Goal: Transaction & Acquisition: Obtain resource

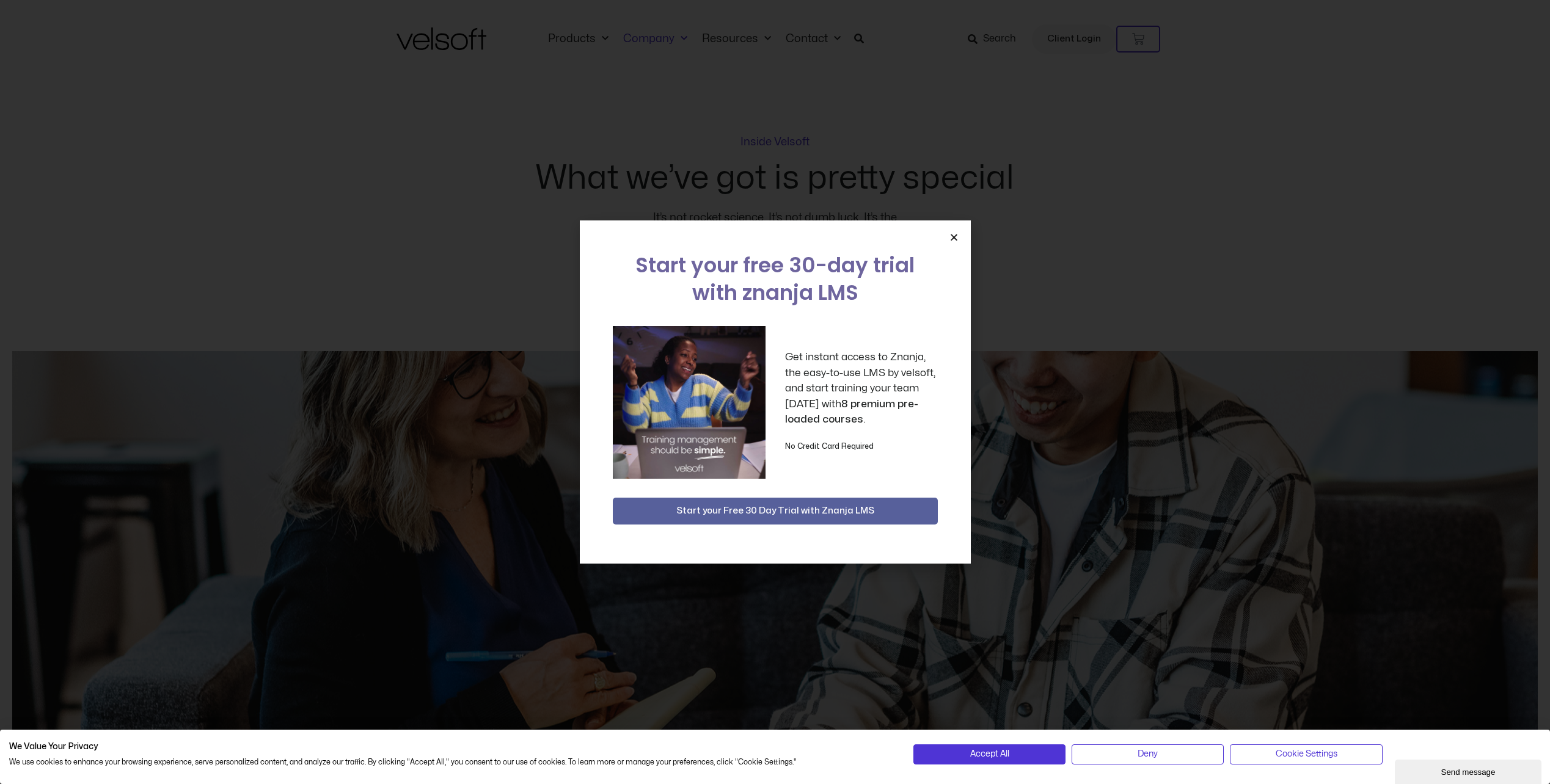
click at [957, 233] on icon "Close" at bounding box center [953, 237] width 9 height 9
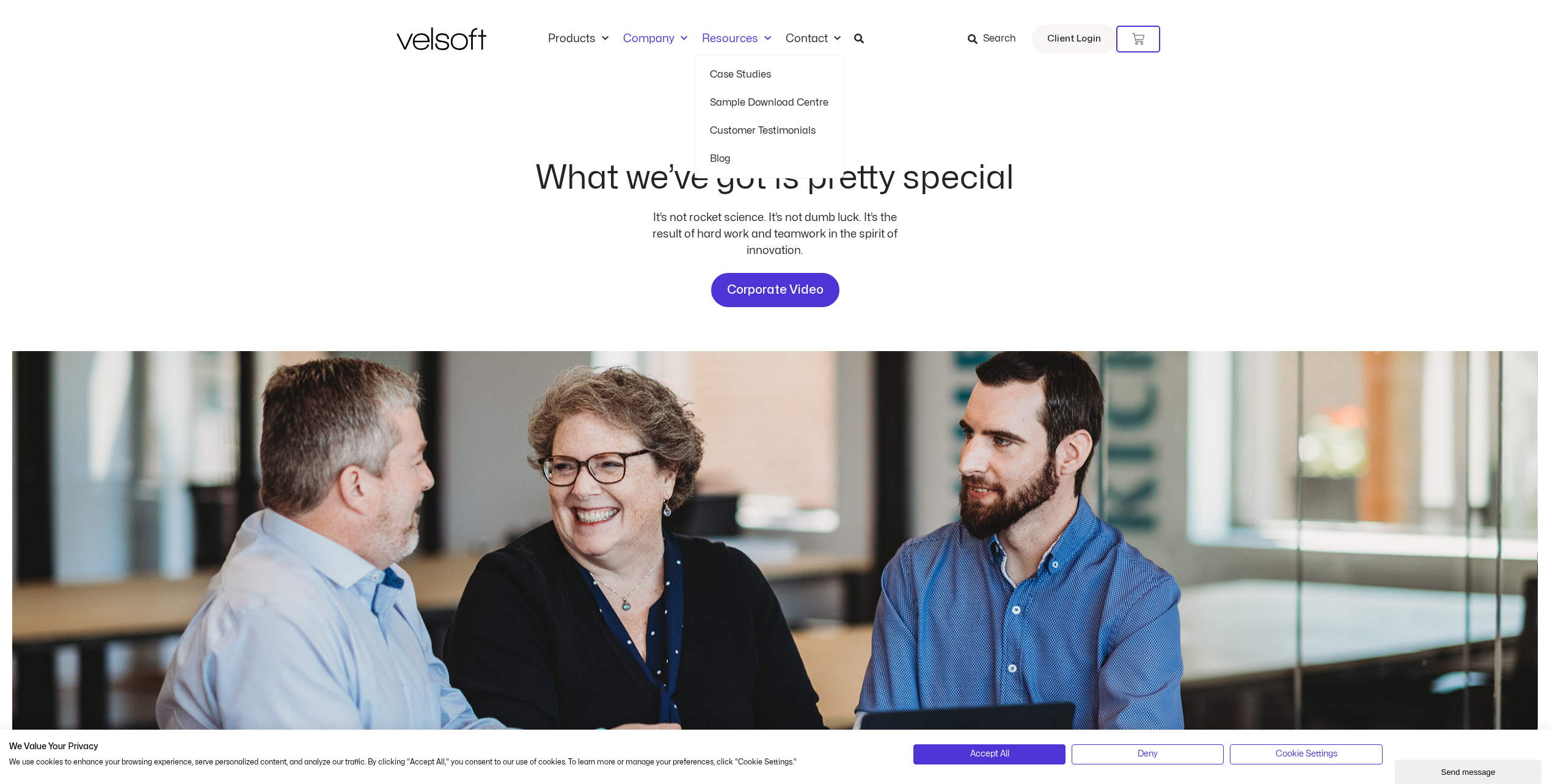
click at [762, 35] on span "Menu" at bounding box center [764, 39] width 13 height 20
click at [758, 96] on link "Sample Download Centre" at bounding box center [769, 103] width 118 height 28
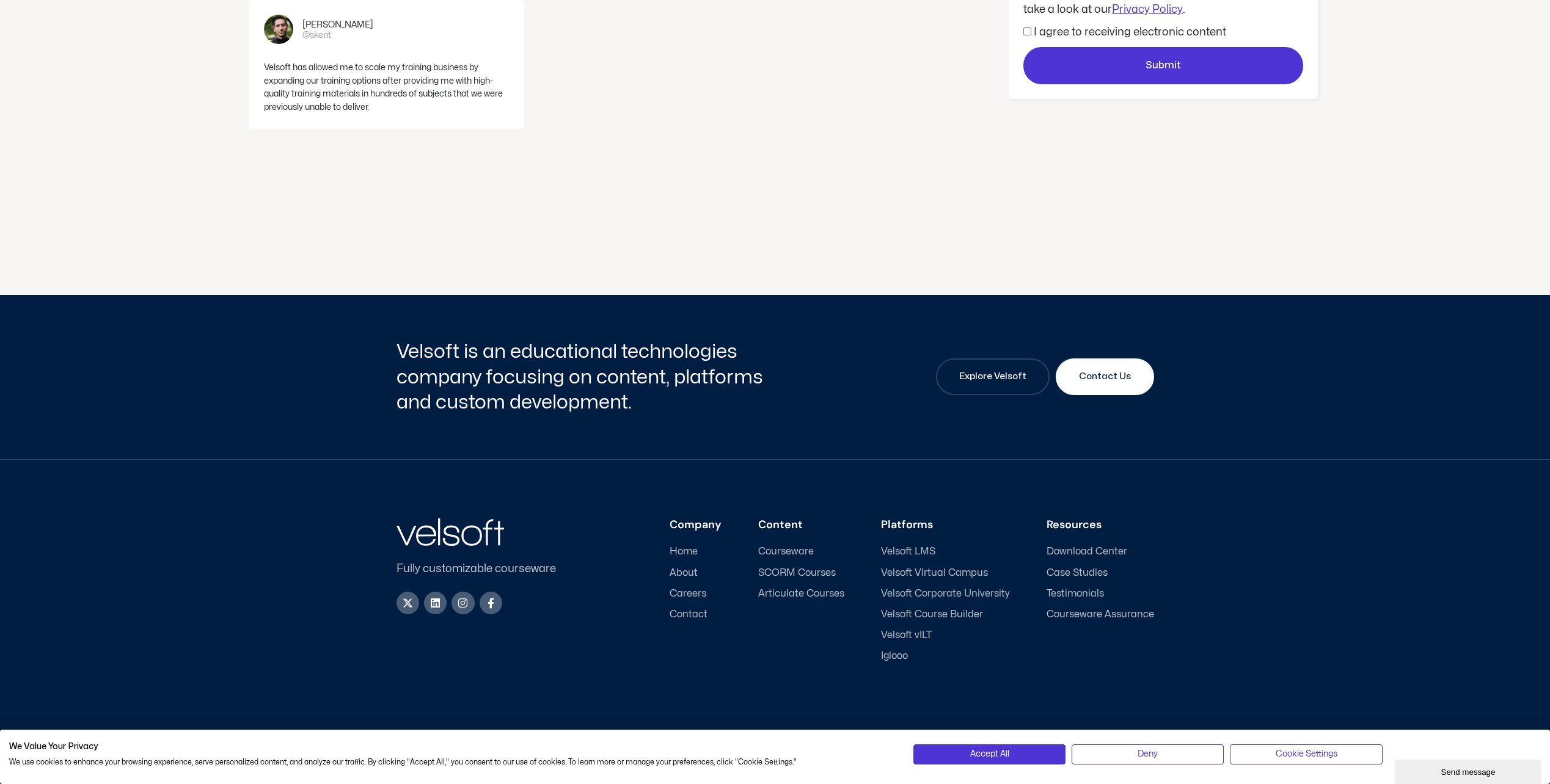
scroll to position [443, 0]
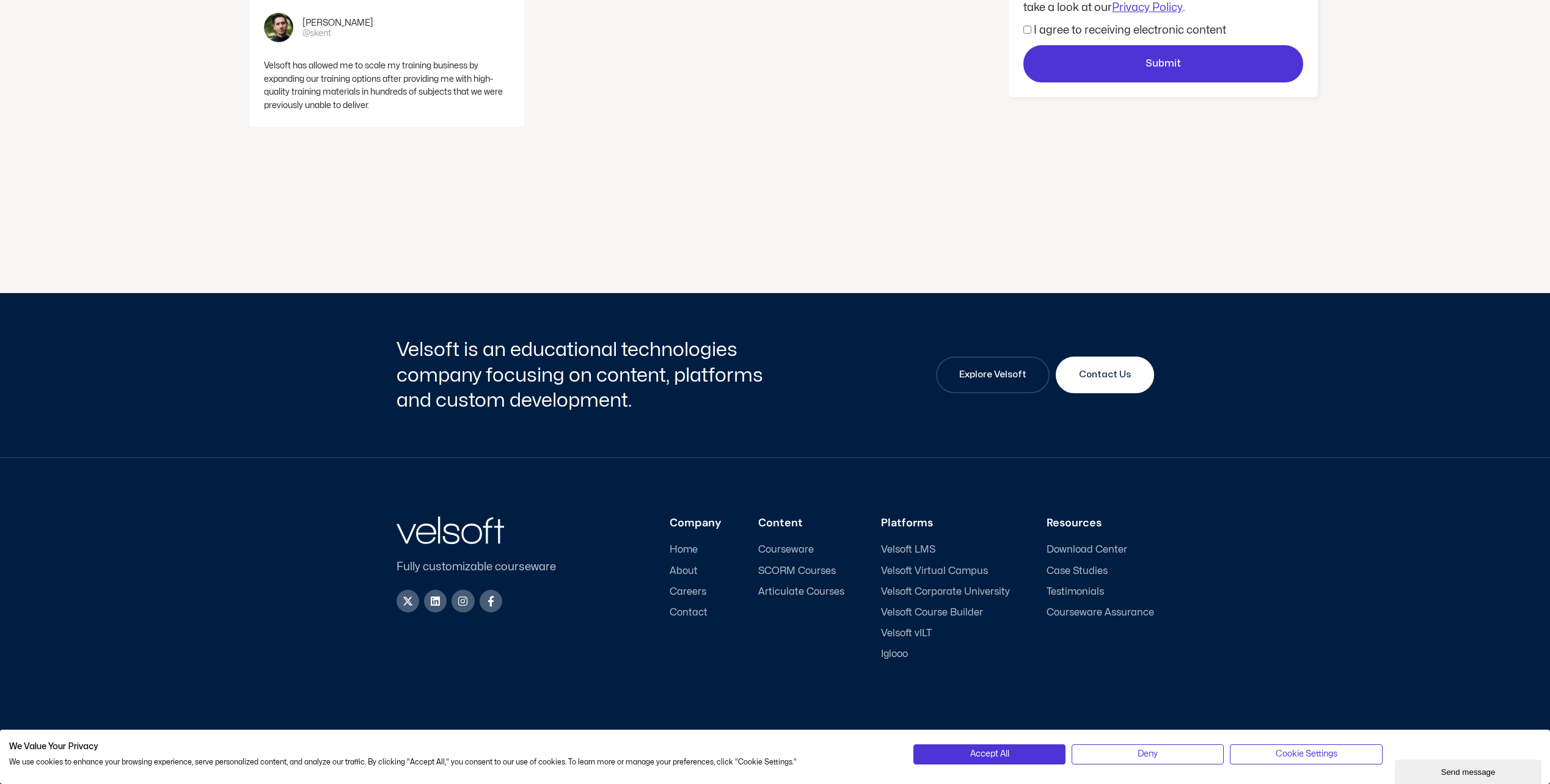
click at [916, 633] on span "Velsoft vILT" at bounding box center [906, 634] width 51 height 11
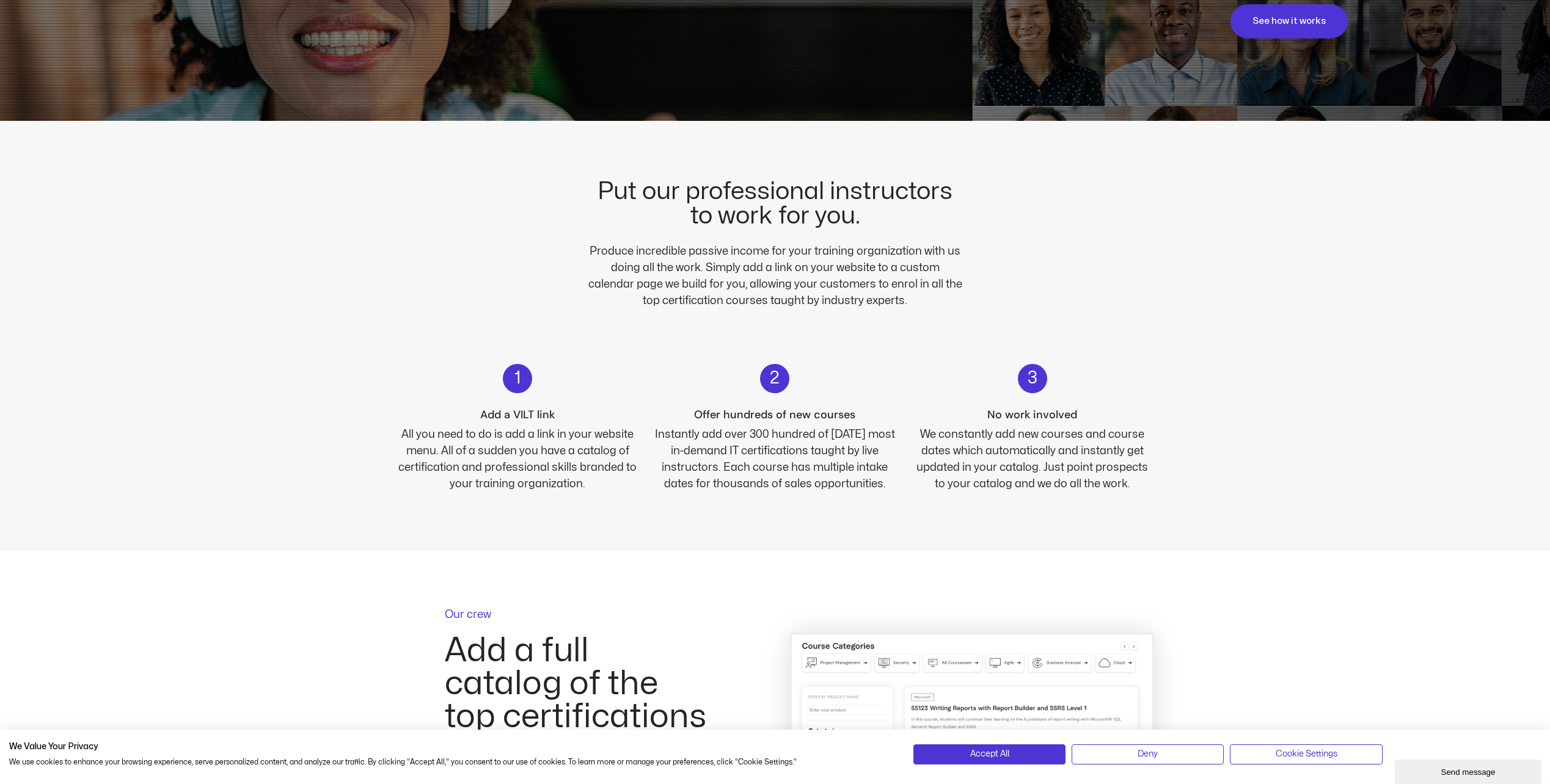
scroll to position [367, 0]
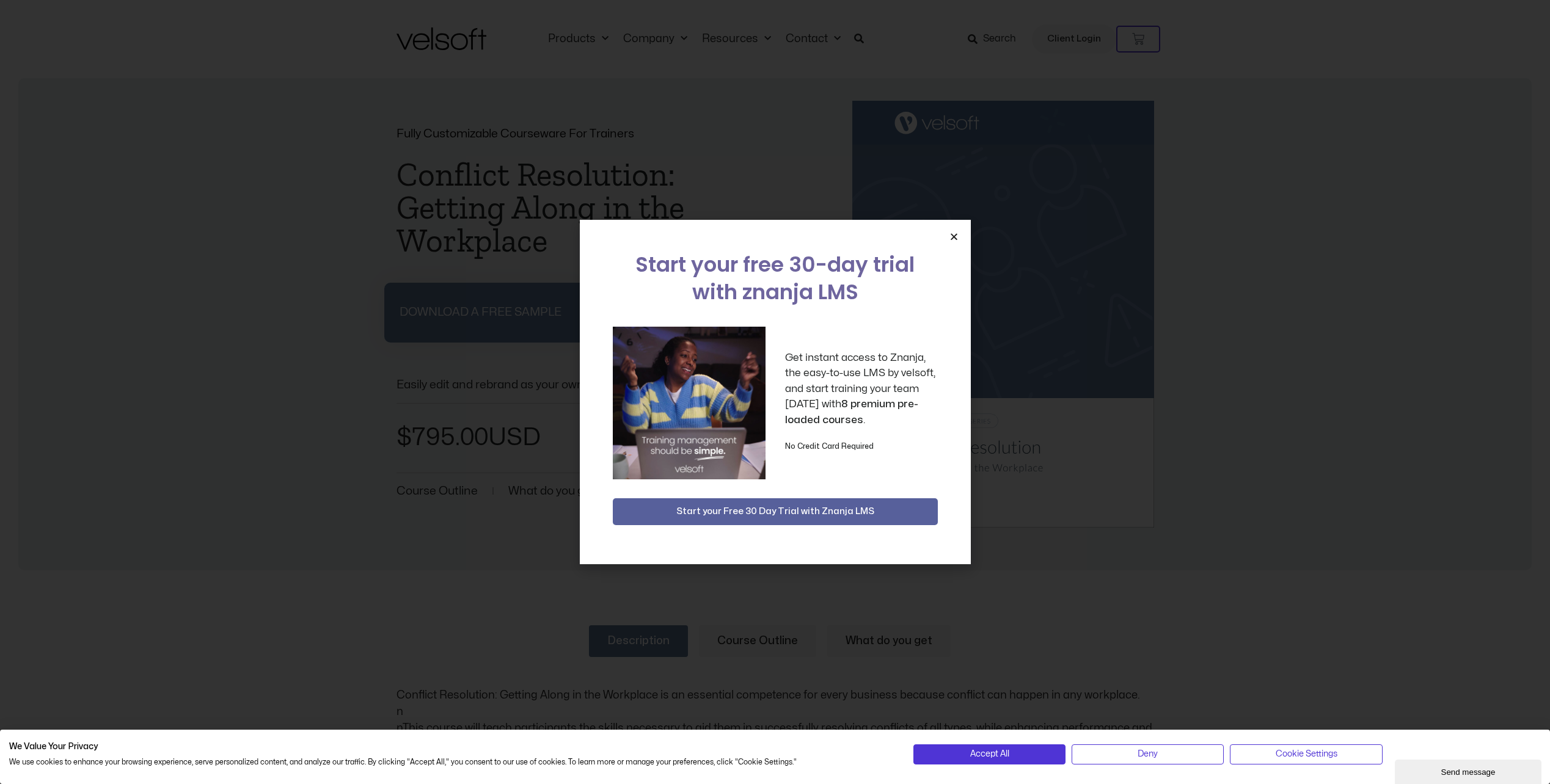
click at [962, 235] on div "Start your free 30-day trial with znanja LMS Get instant access to Znanja, the …" at bounding box center [775, 392] width 391 height 345
click at [956, 232] on icon "Close" at bounding box center [953, 236] width 9 height 9
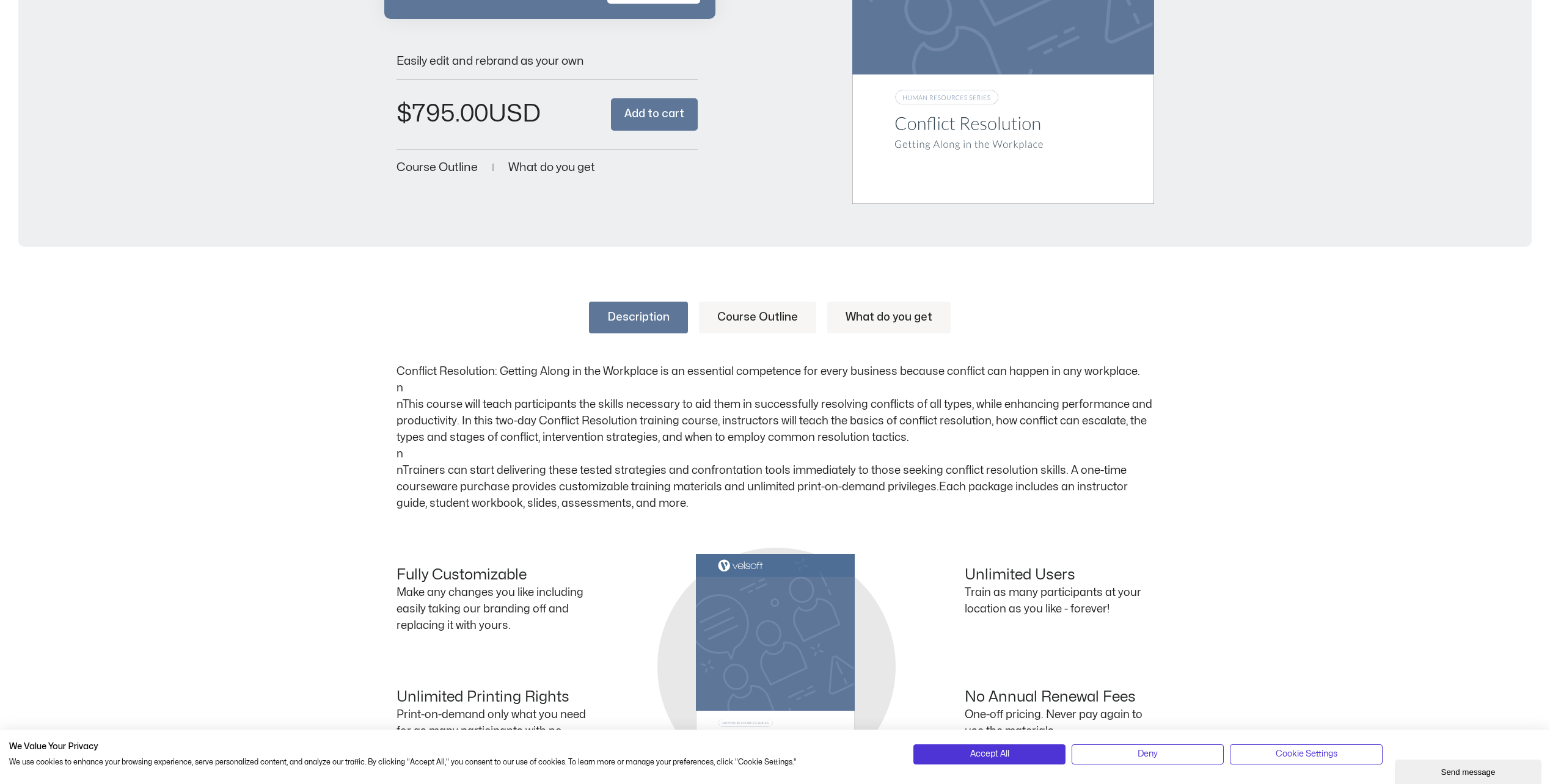
scroll to position [367, 0]
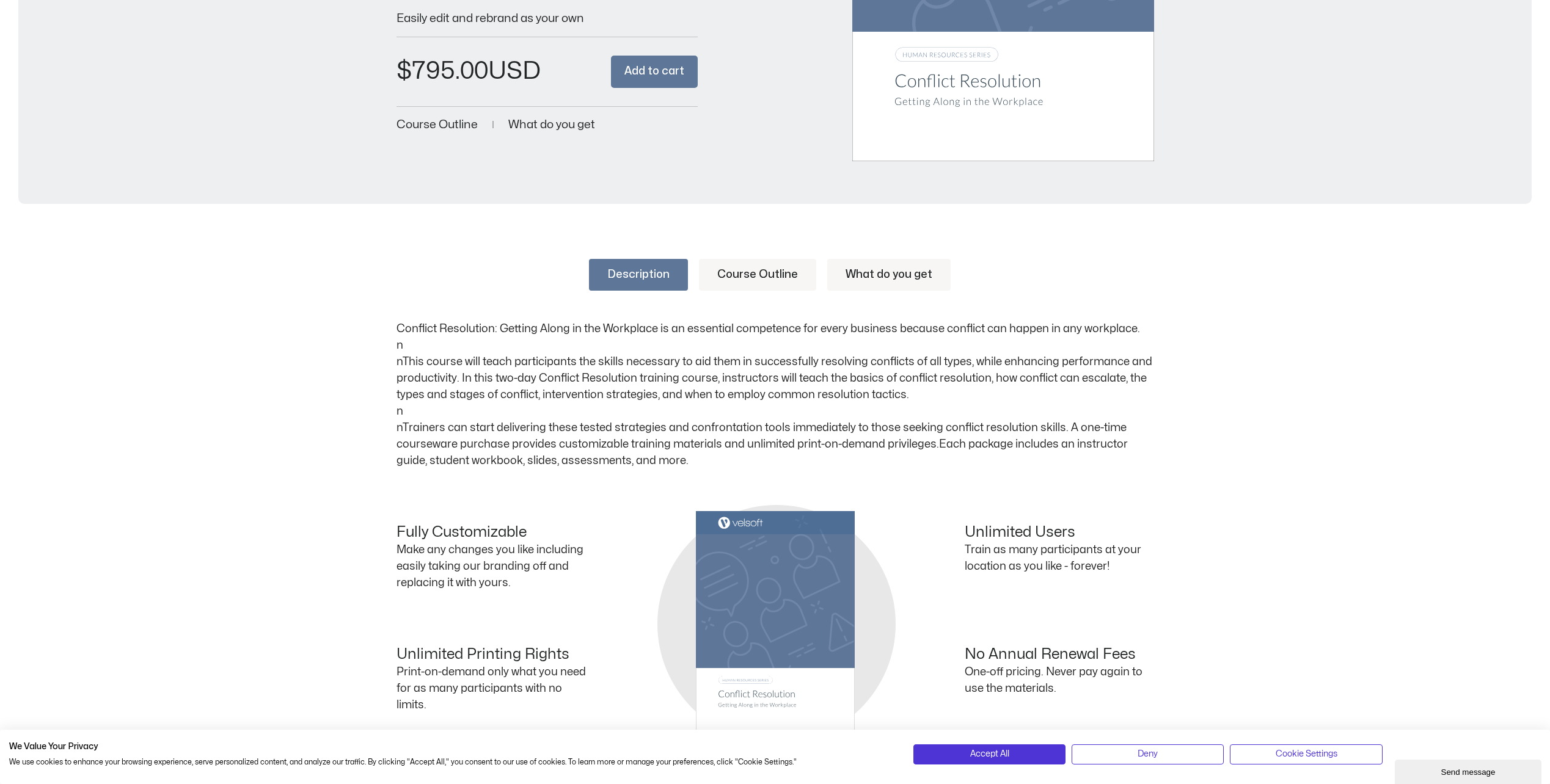
click at [743, 277] on link "Course Outline" at bounding box center [757, 274] width 117 height 32
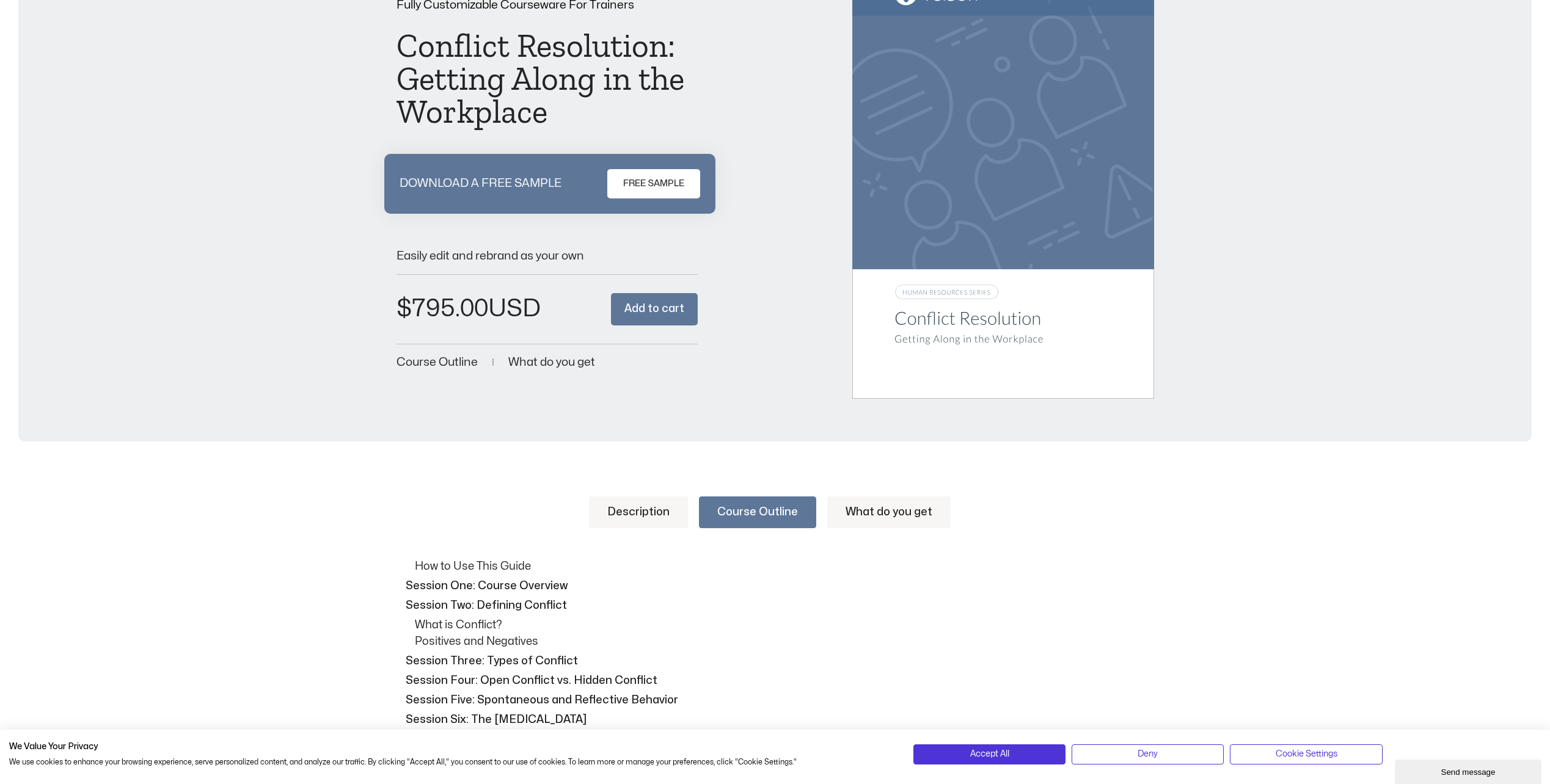
scroll to position [122, 0]
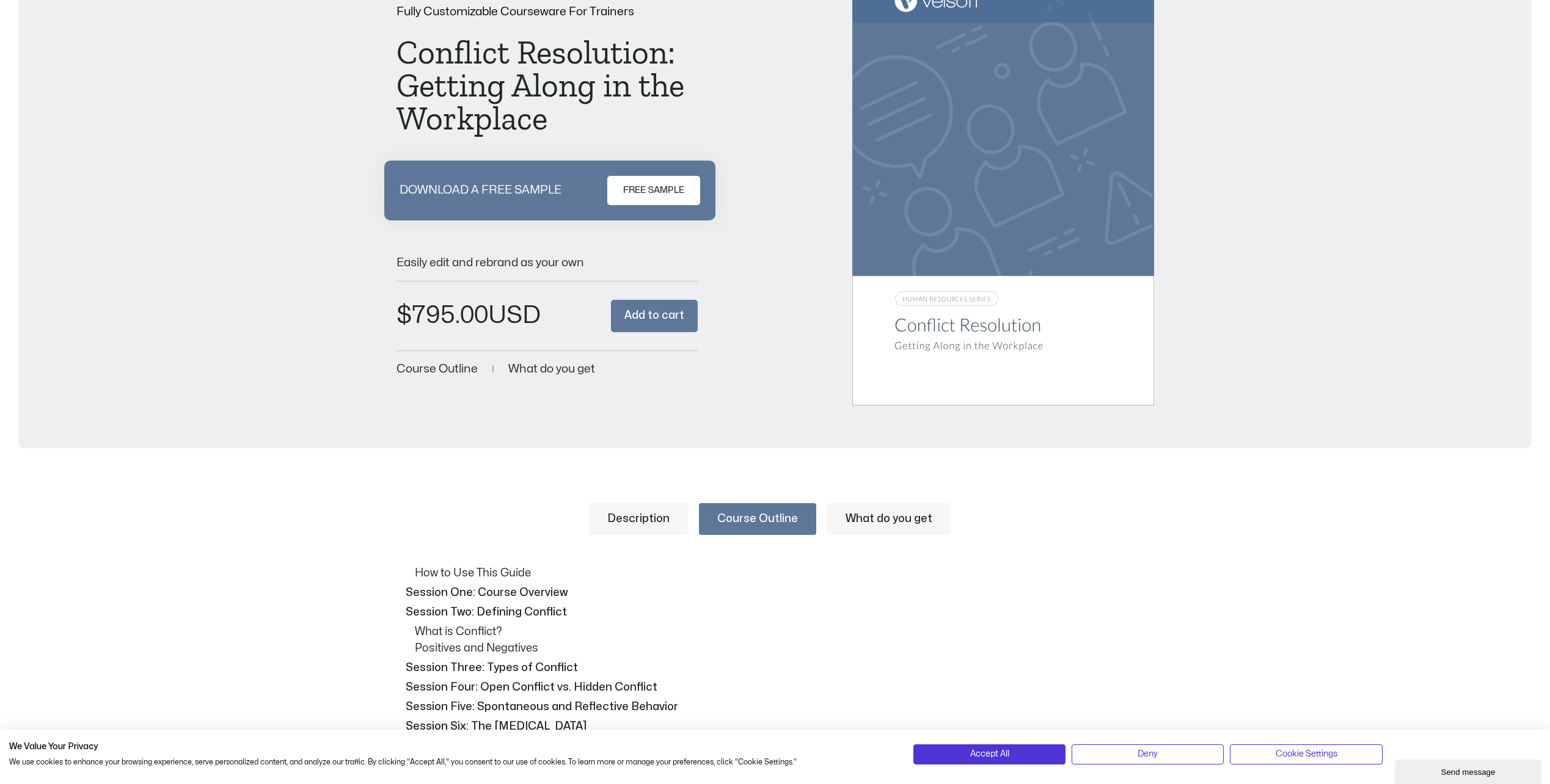
click at [861, 522] on link "What do you get" at bounding box center [889, 519] width 123 height 32
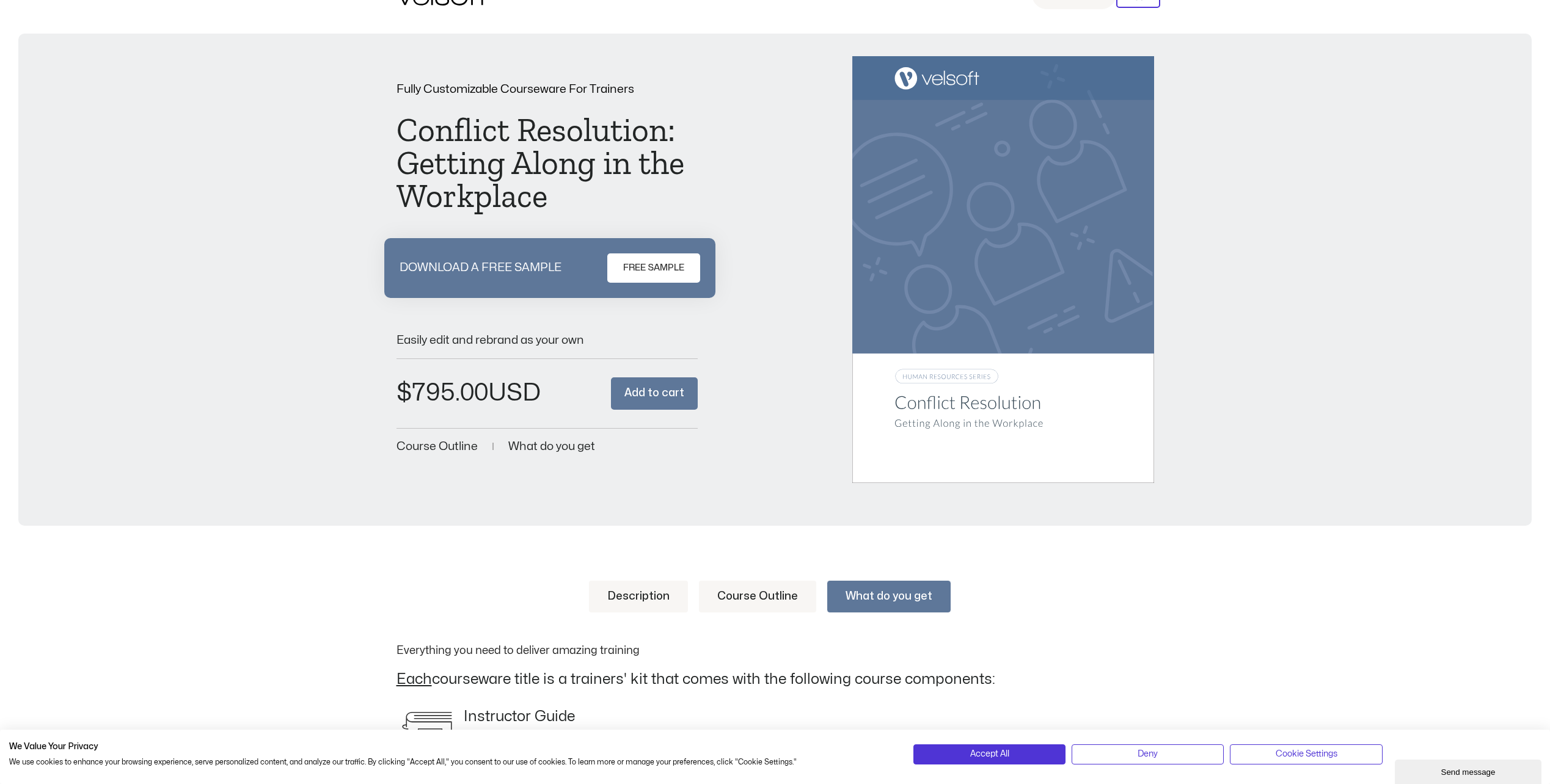
scroll to position [0, 0]
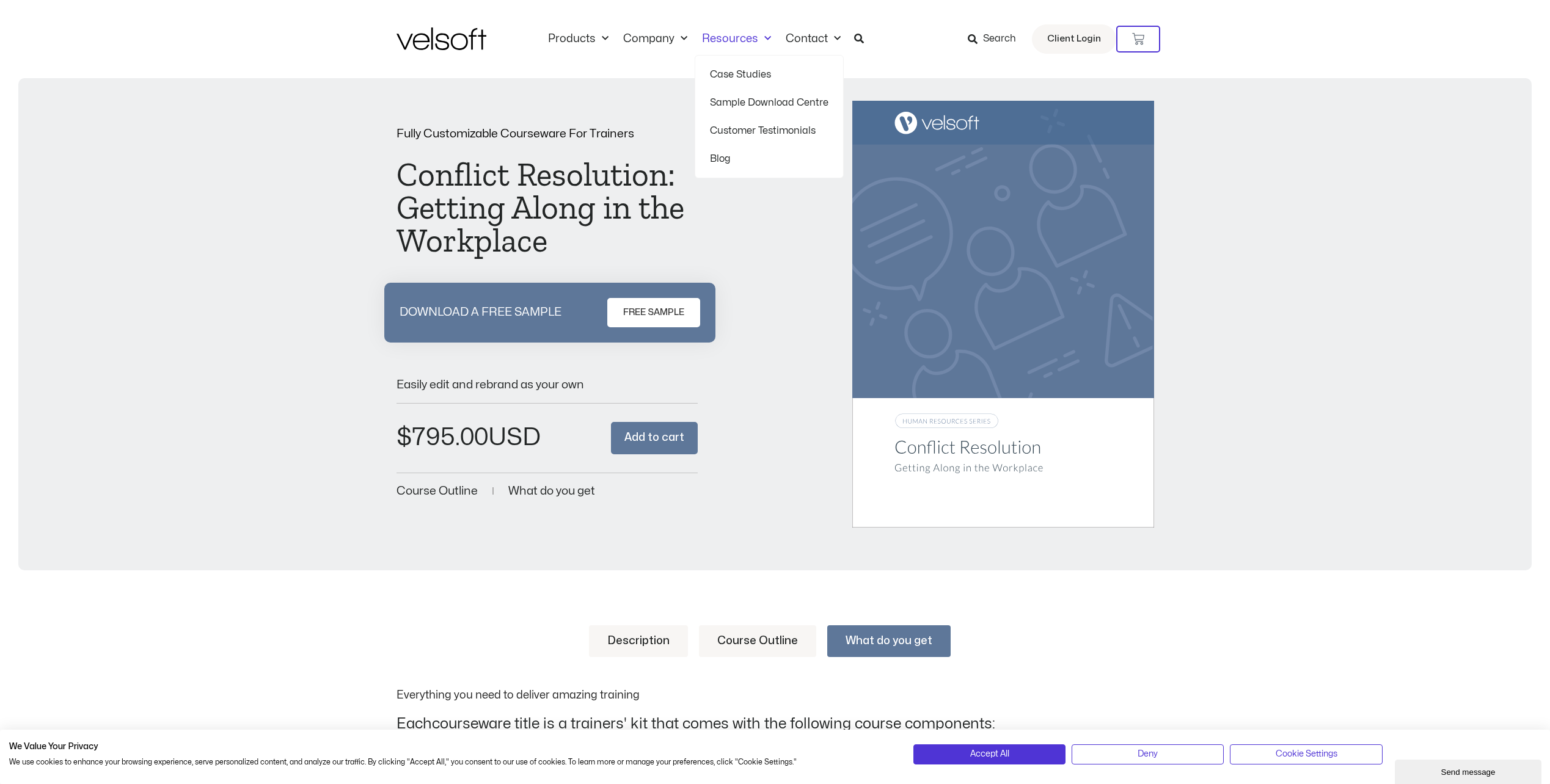
click at [751, 35] on link "Resources" at bounding box center [736, 39] width 84 height 13
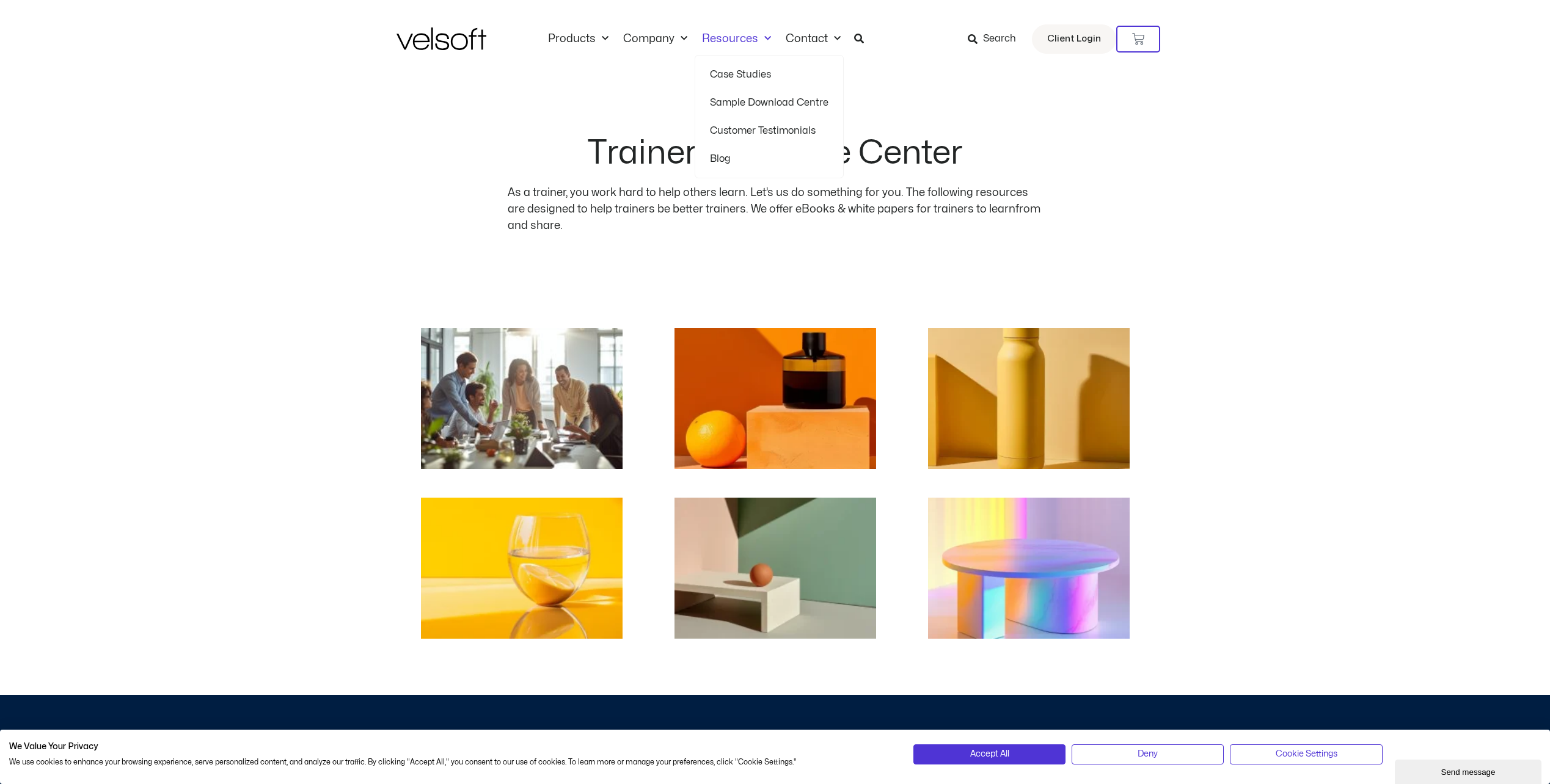
click at [769, 102] on link "Sample Download Centre" at bounding box center [769, 103] width 118 height 28
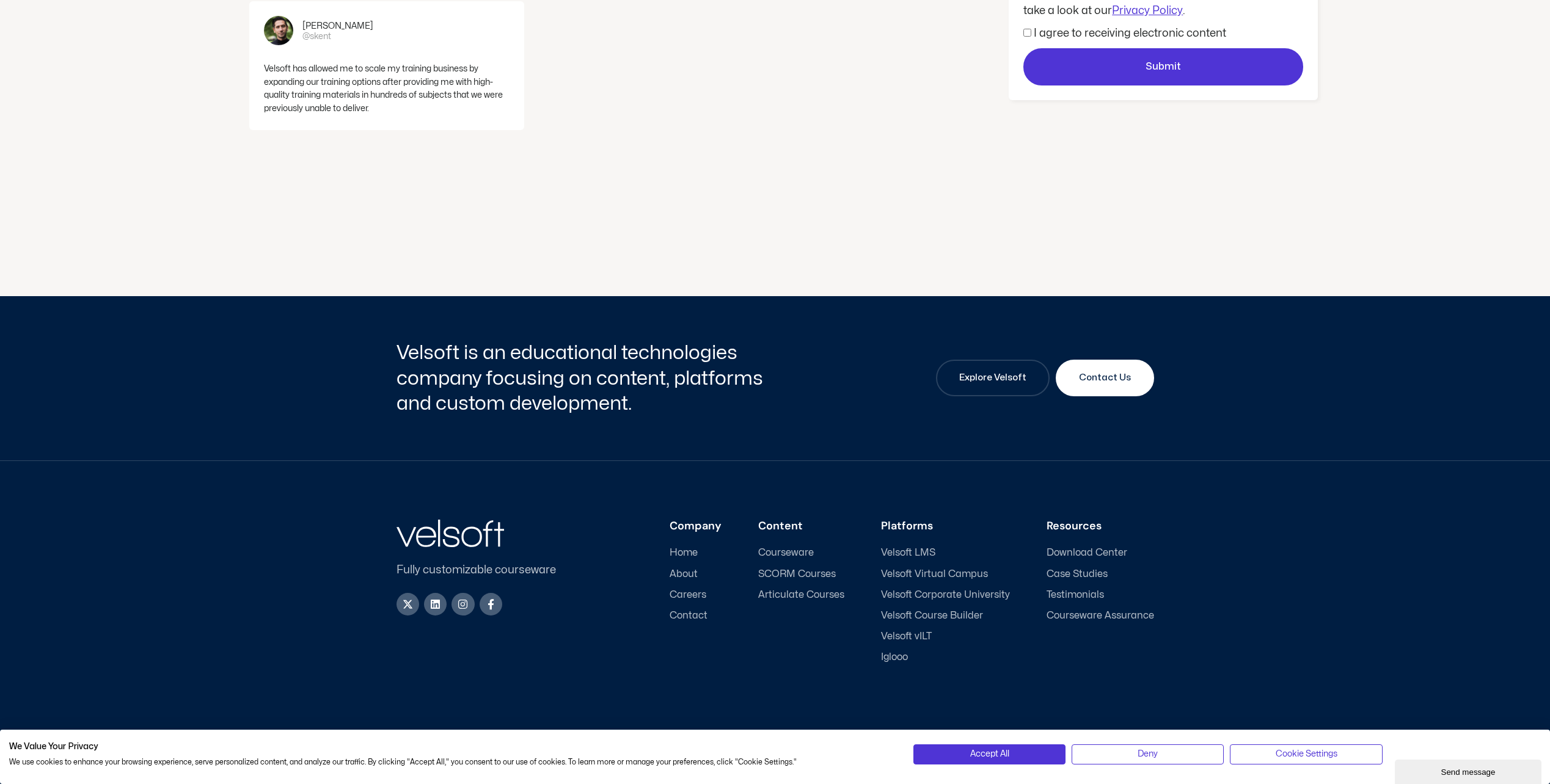
scroll to position [443, 0]
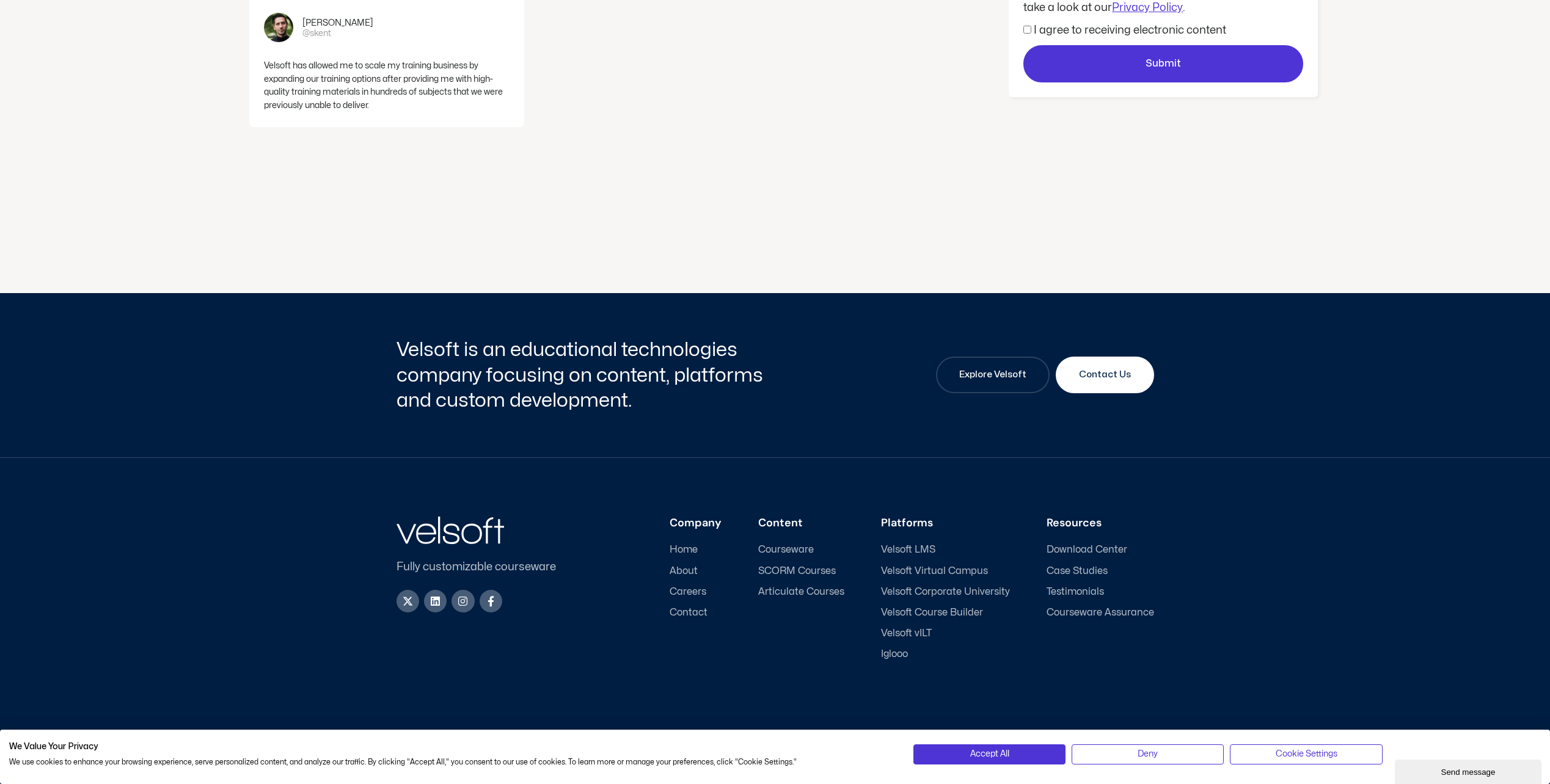
click at [915, 635] on span "Velsoft vILT" at bounding box center [906, 634] width 51 height 11
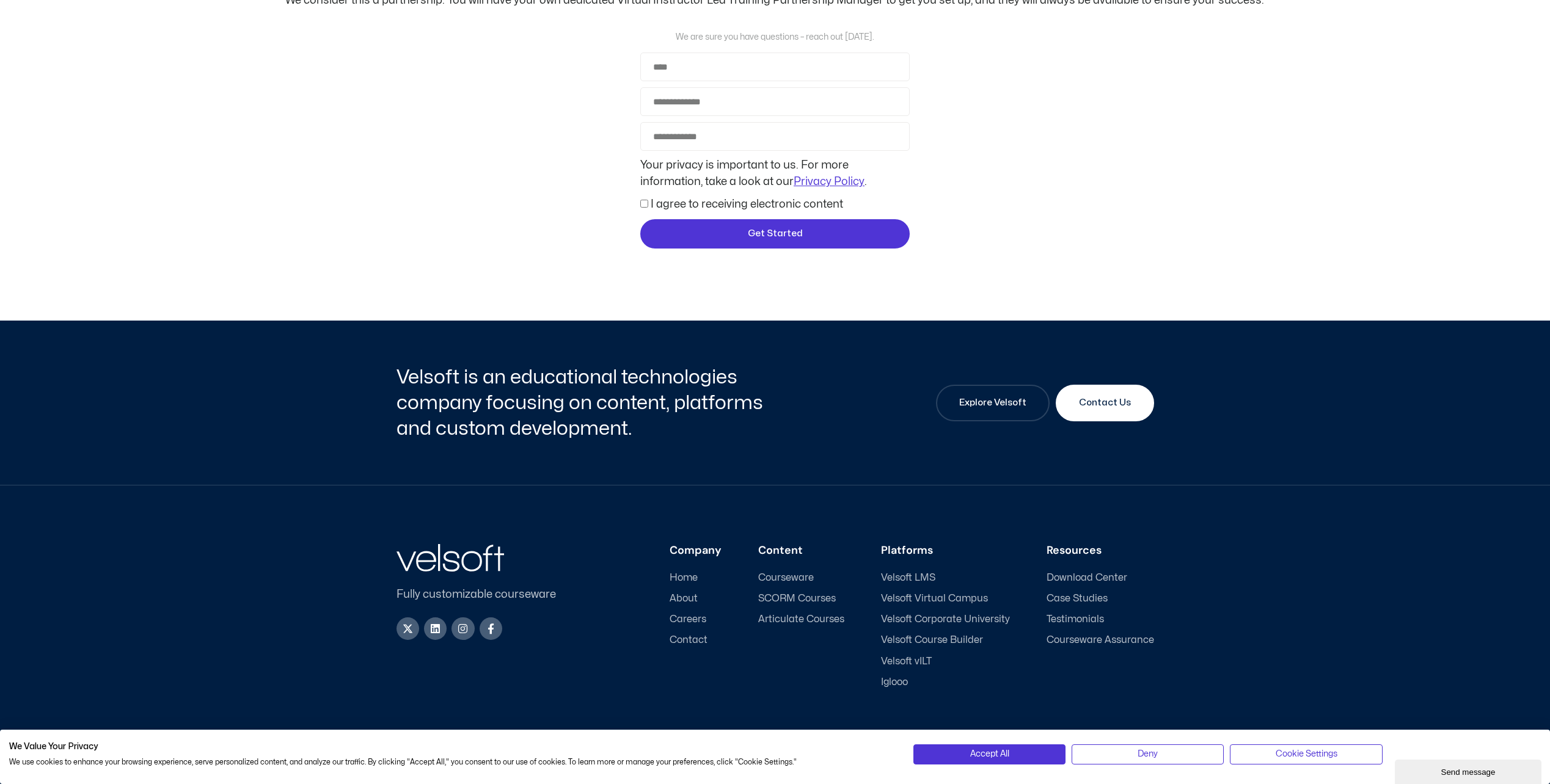
scroll to position [3270, 0]
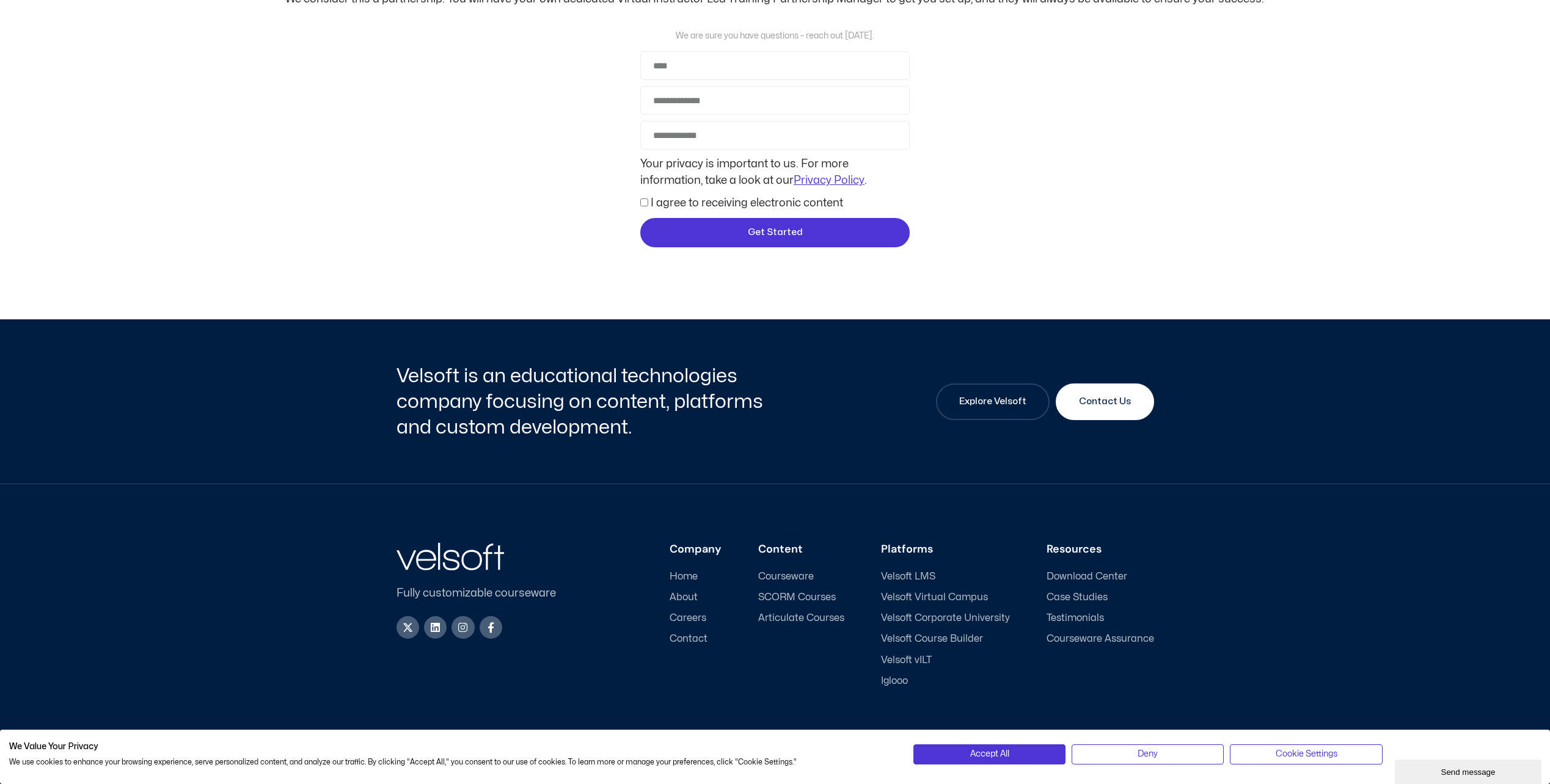
click at [911, 633] on span "Velsoft Course Builder" at bounding box center [932, 639] width 102 height 11
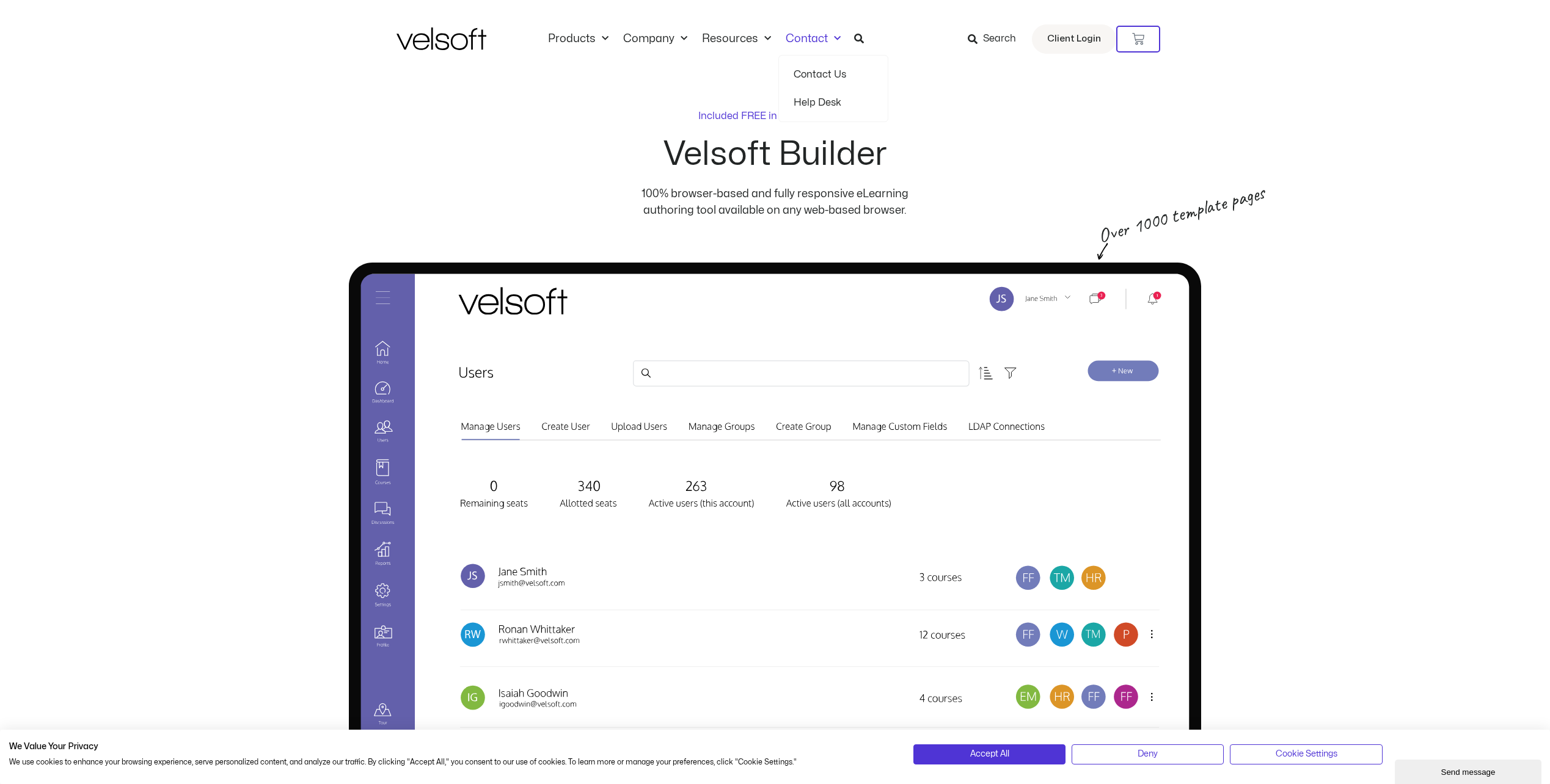
click at [831, 36] on span "Menu" at bounding box center [834, 39] width 13 height 20
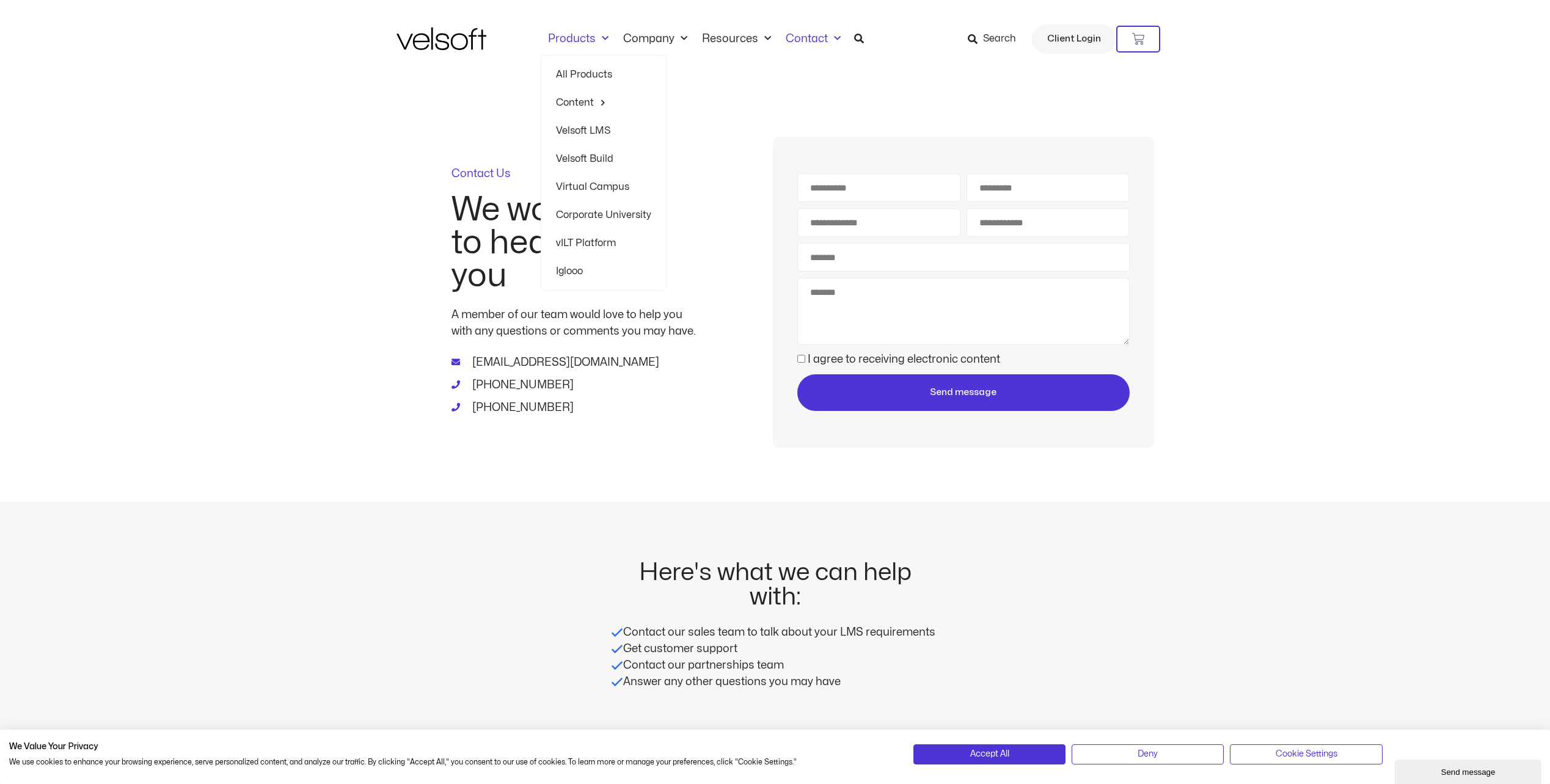
click at [578, 71] on link "All Products" at bounding box center [603, 75] width 95 height 28
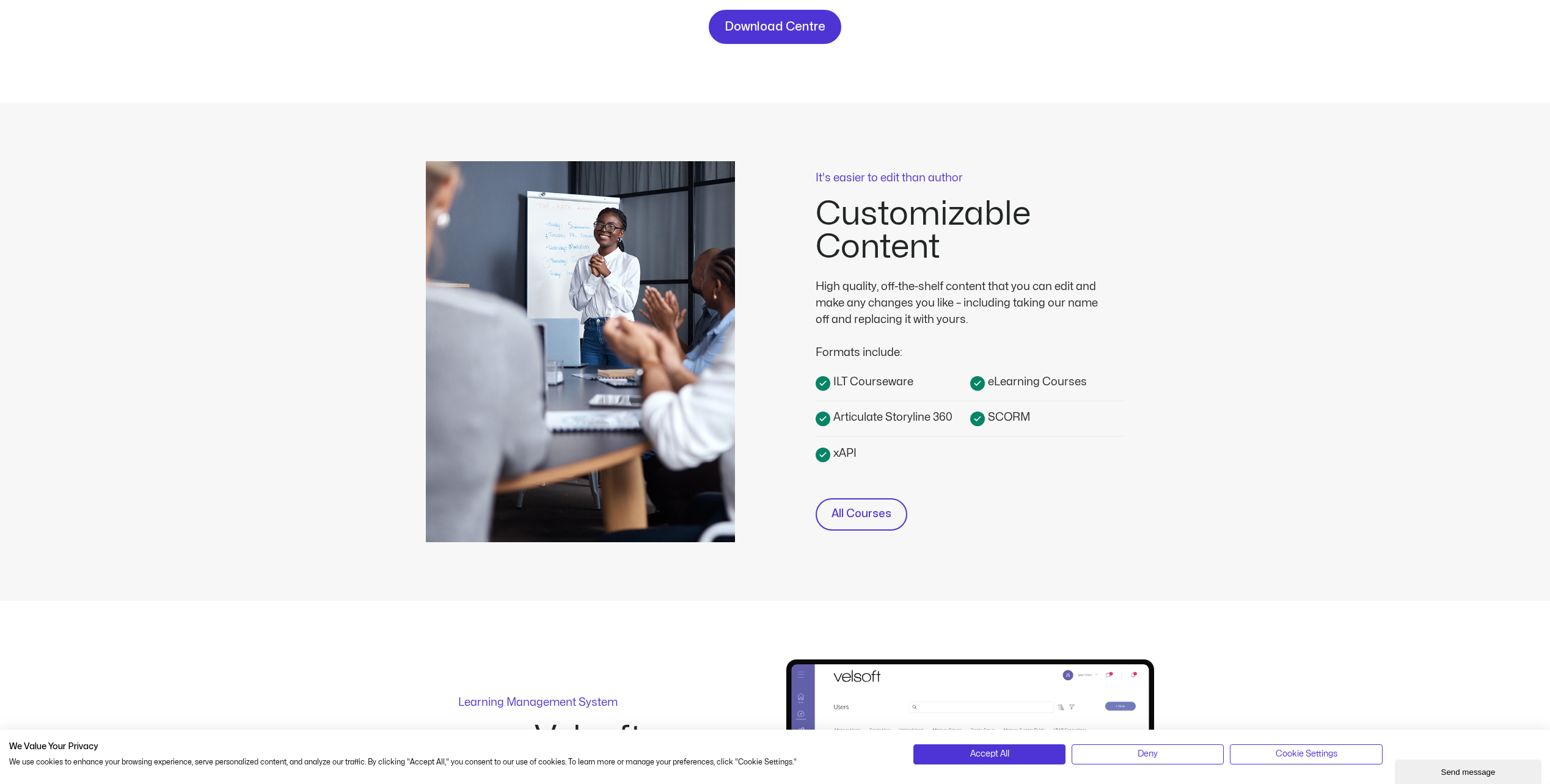
scroll to position [183, 0]
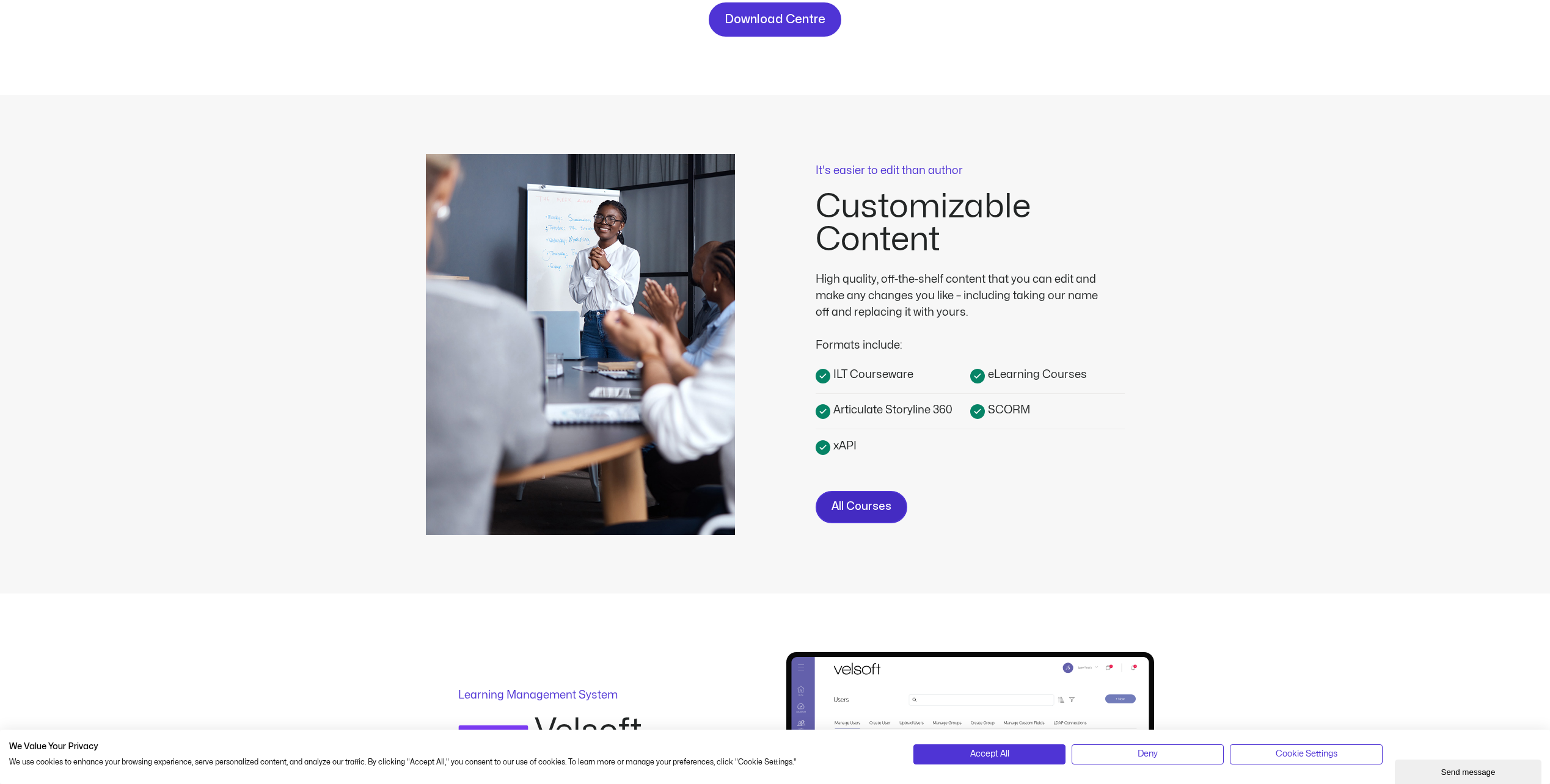
click at [872, 509] on span "All Courses" at bounding box center [861, 507] width 60 height 18
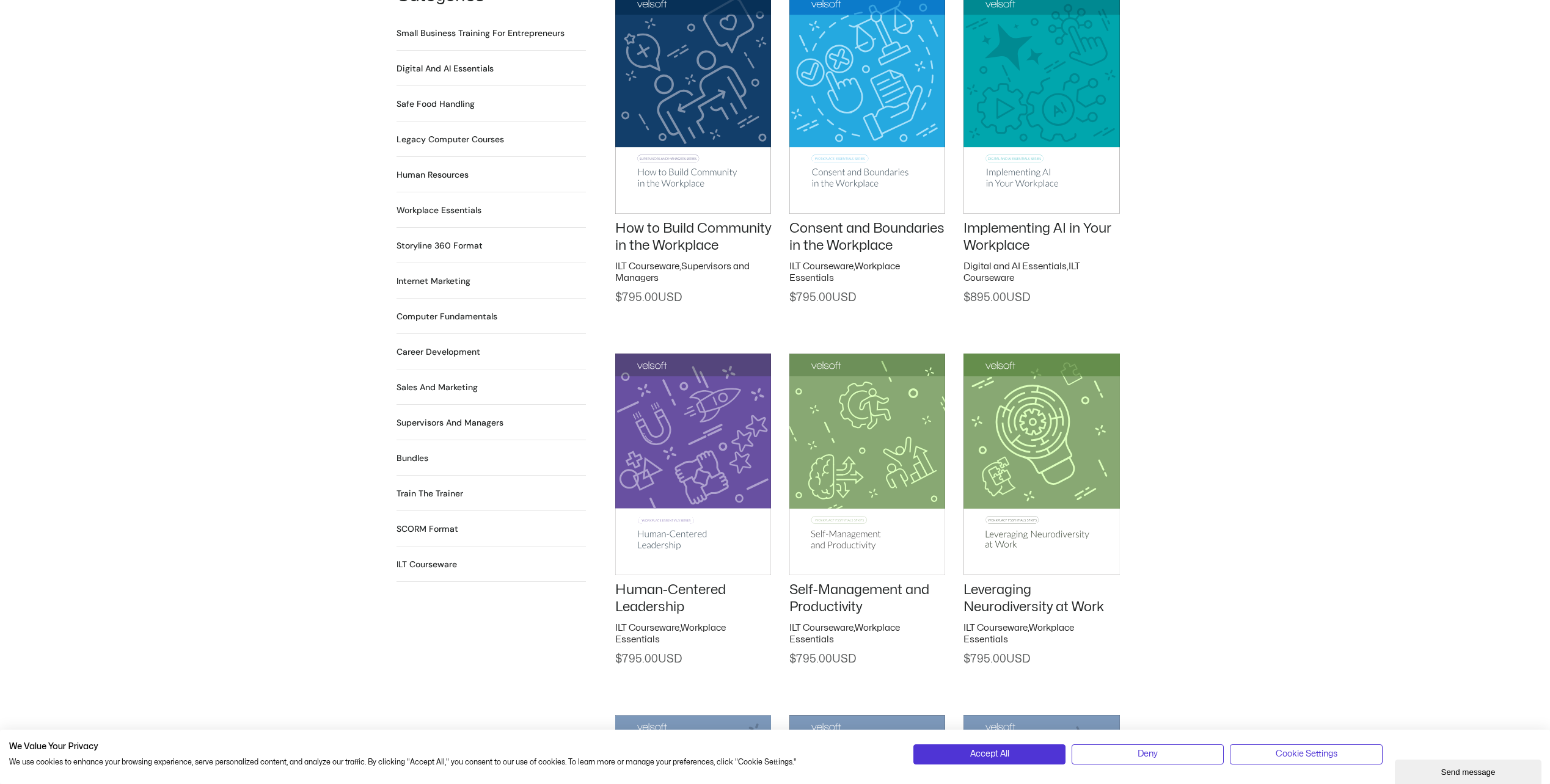
scroll to position [1039, 0]
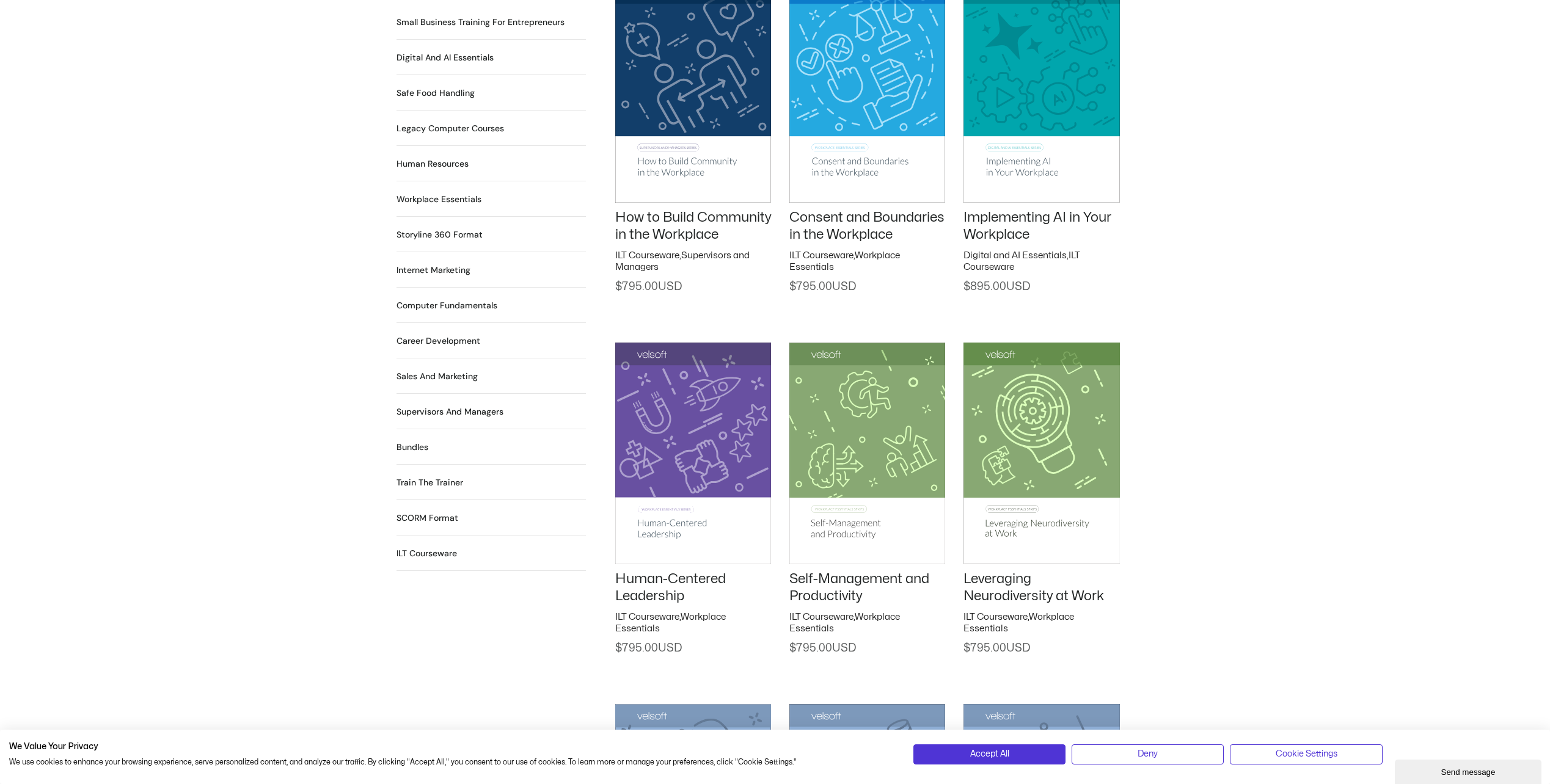
click at [447, 405] on h2 "Supervisors and Managers 91 Products" at bounding box center [450, 412] width 107 height 13
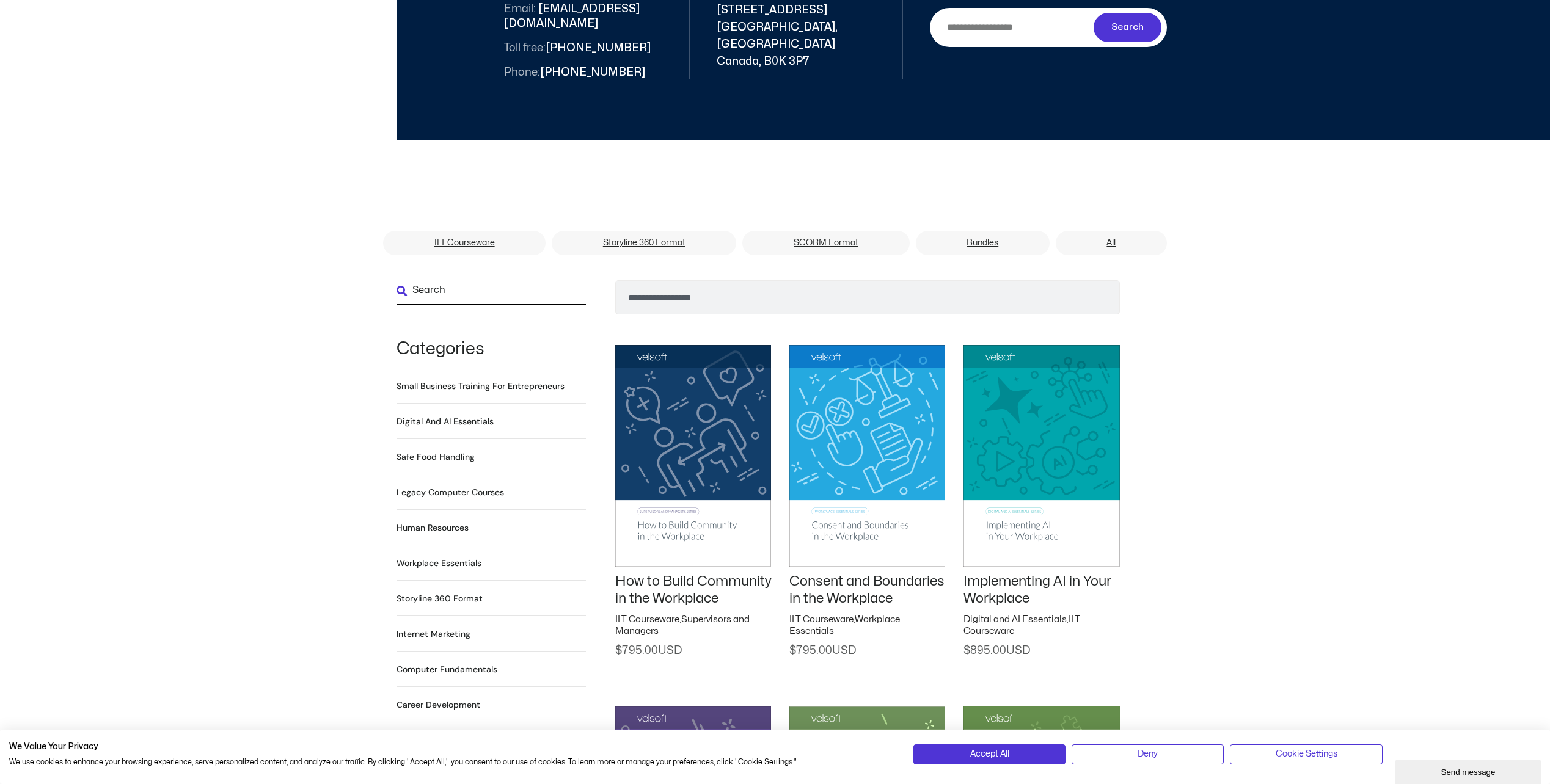
scroll to position [672, 0]
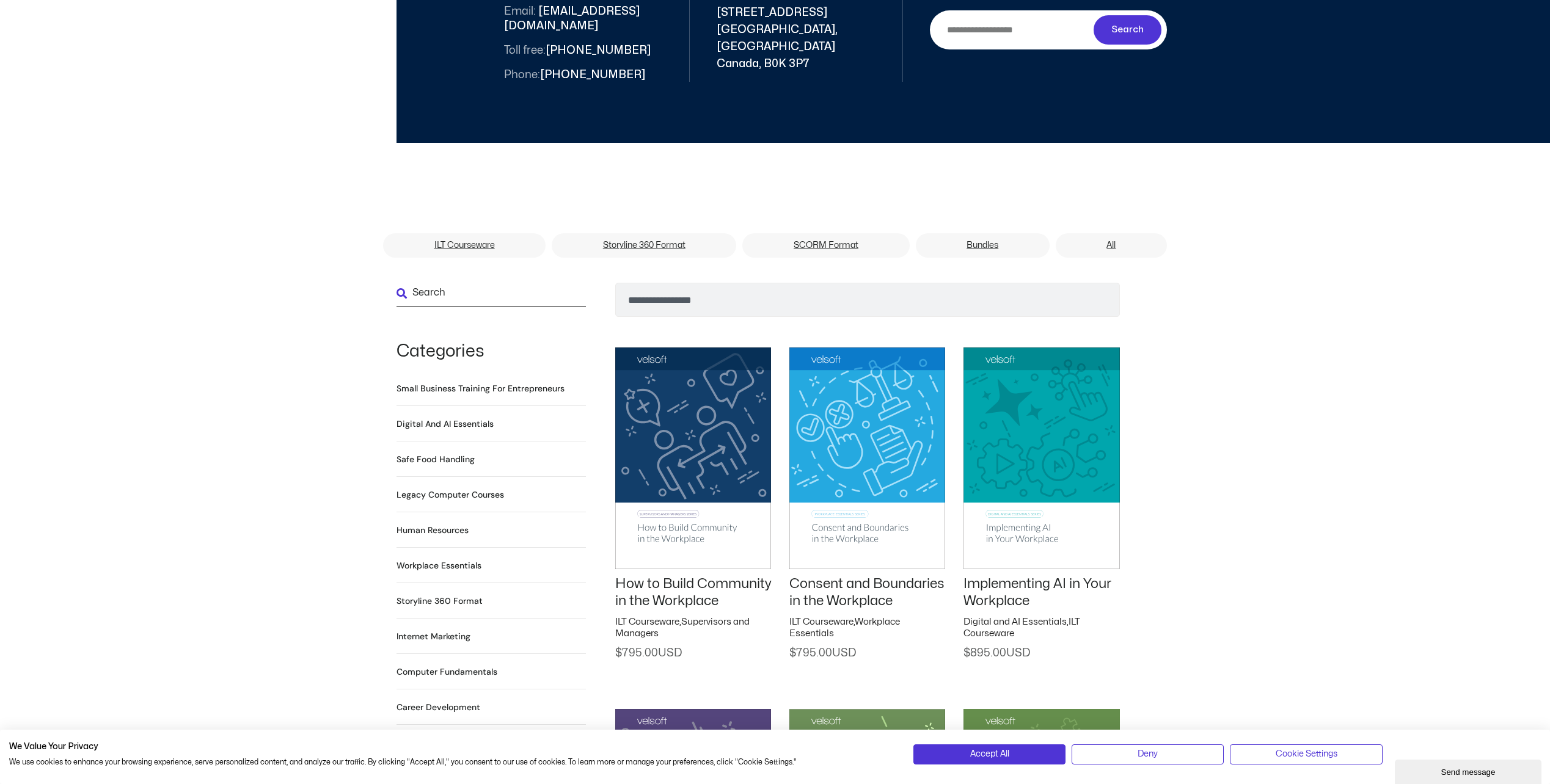
click at [552, 304] on div at bounding box center [491, 307] width 190 height 7
click at [450, 283] on link "Search" at bounding box center [425, 293] width 57 height 20
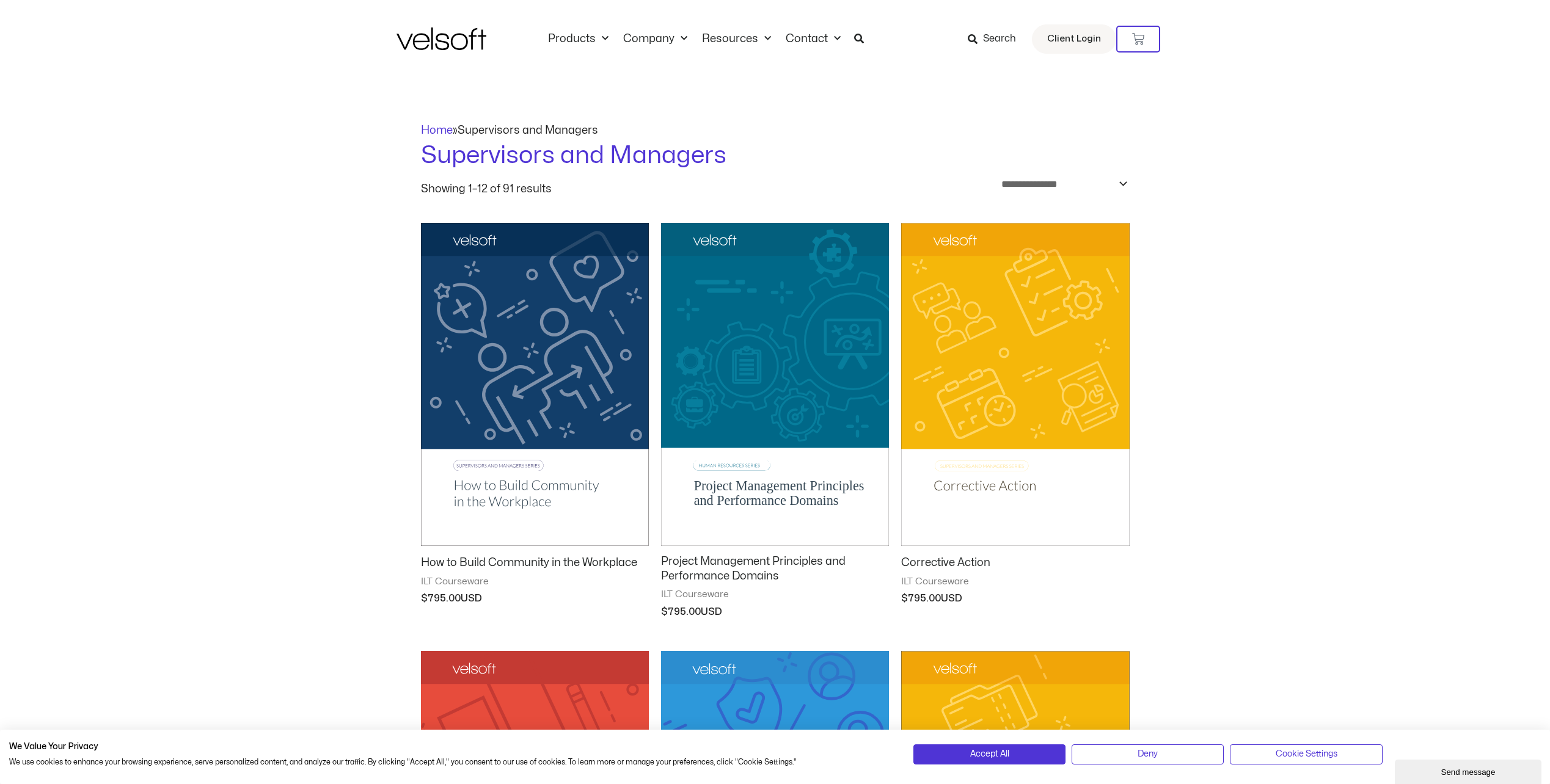
click at [977, 40] on icon at bounding box center [972, 39] width 10 height 10
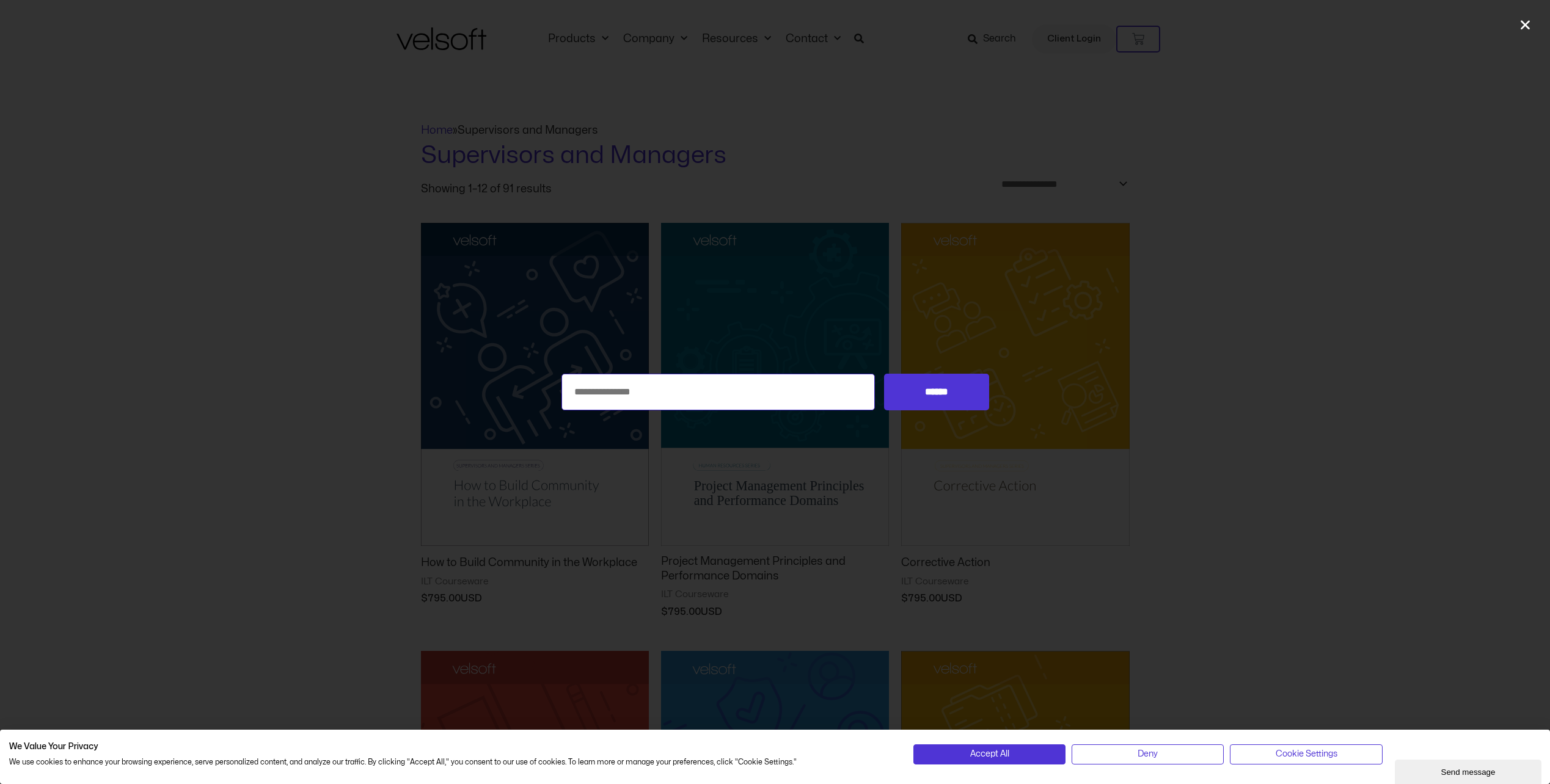
click at [687, 397] on input "Search for:" at bounding box center [718, 392] width 314 height 37
type input "**********"
click at [884, 374] on input "******" at bounding box center [936, 392] width 104 height 37
click at [954, 396] on input "******" at bounding box center [936, 392] width 104 height 37
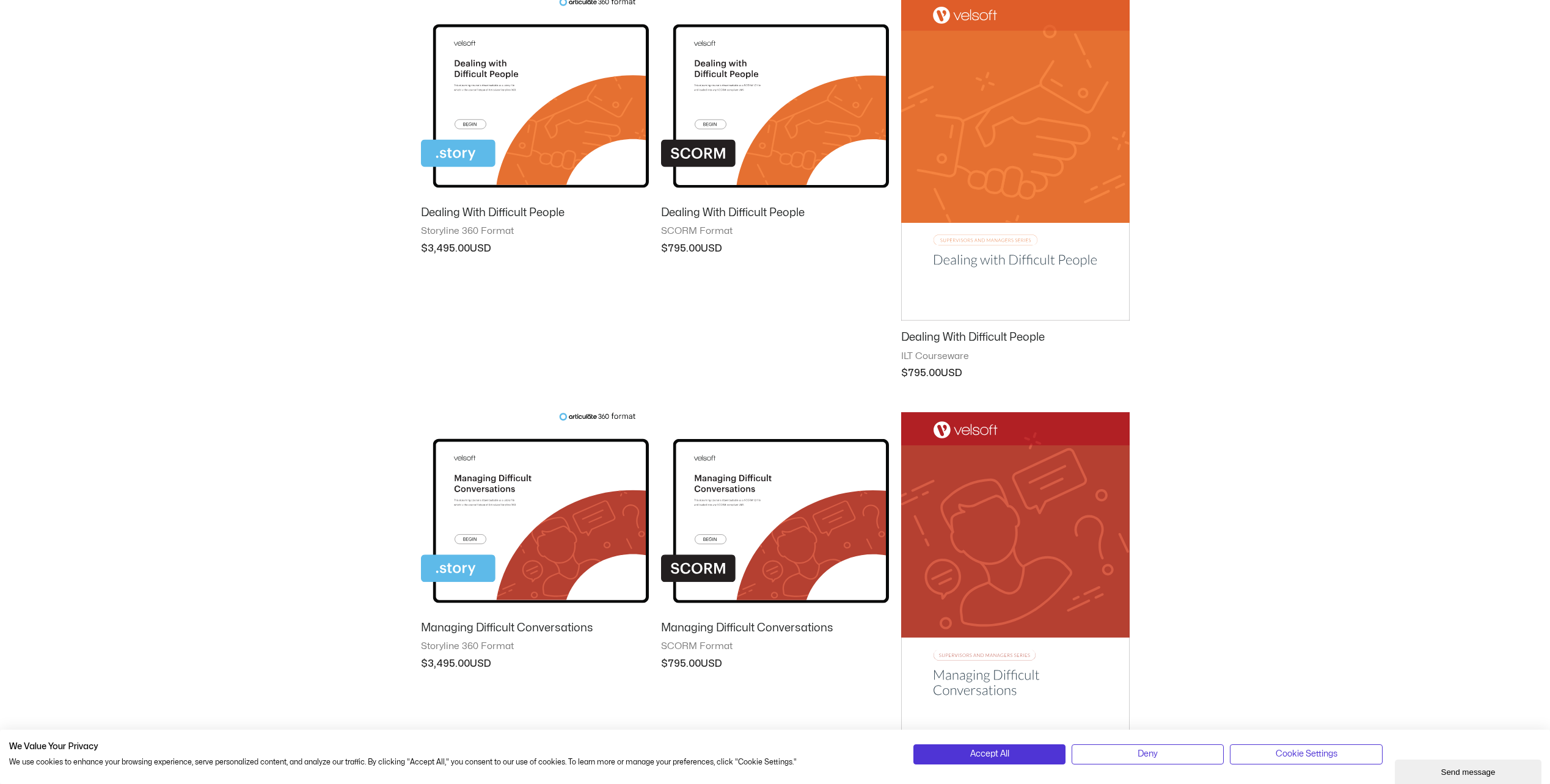
scroll to position [61, 0]
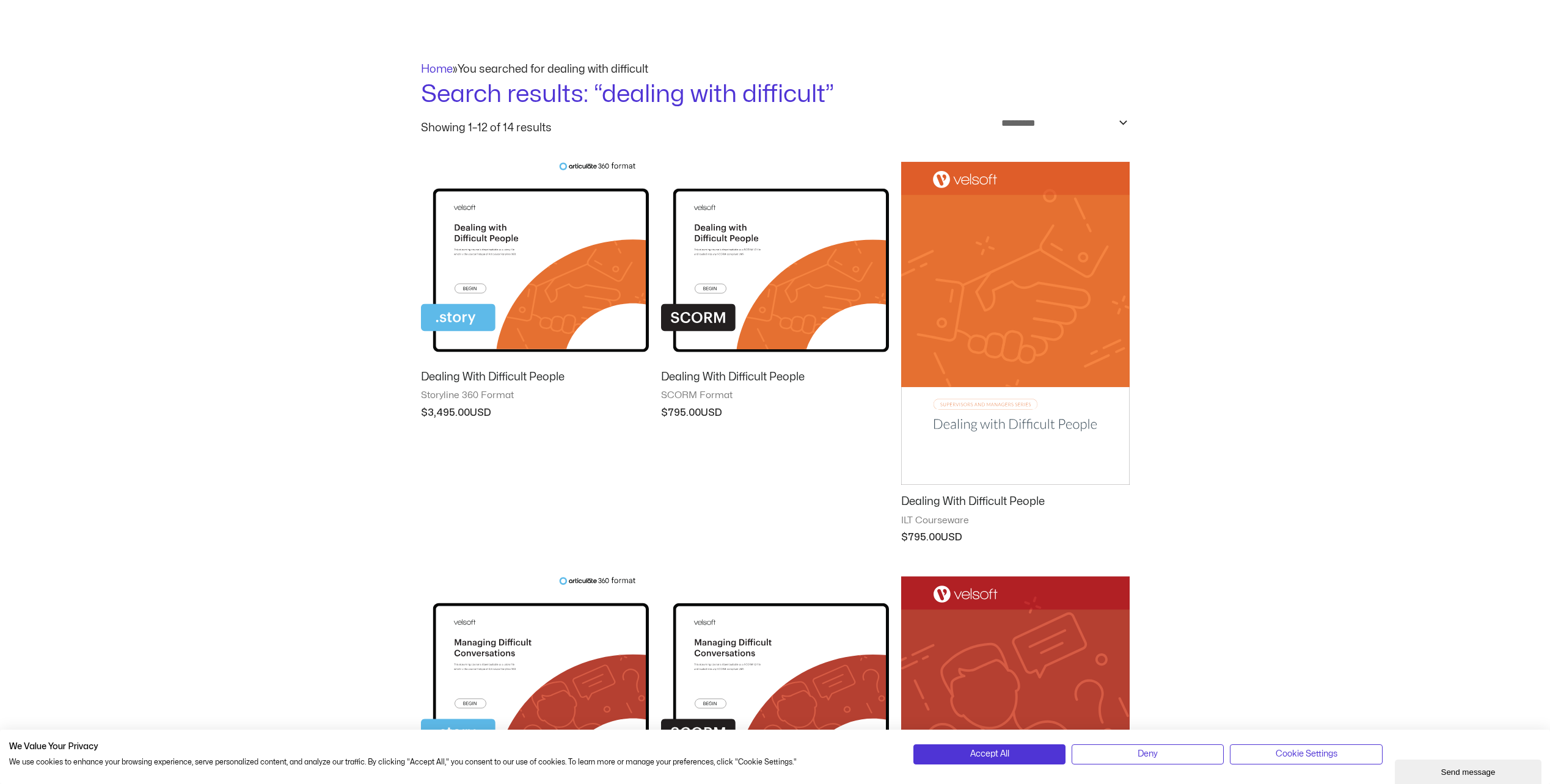
click at [1003, 418] on img at bounding box center [1015, 324] width 228 height 324
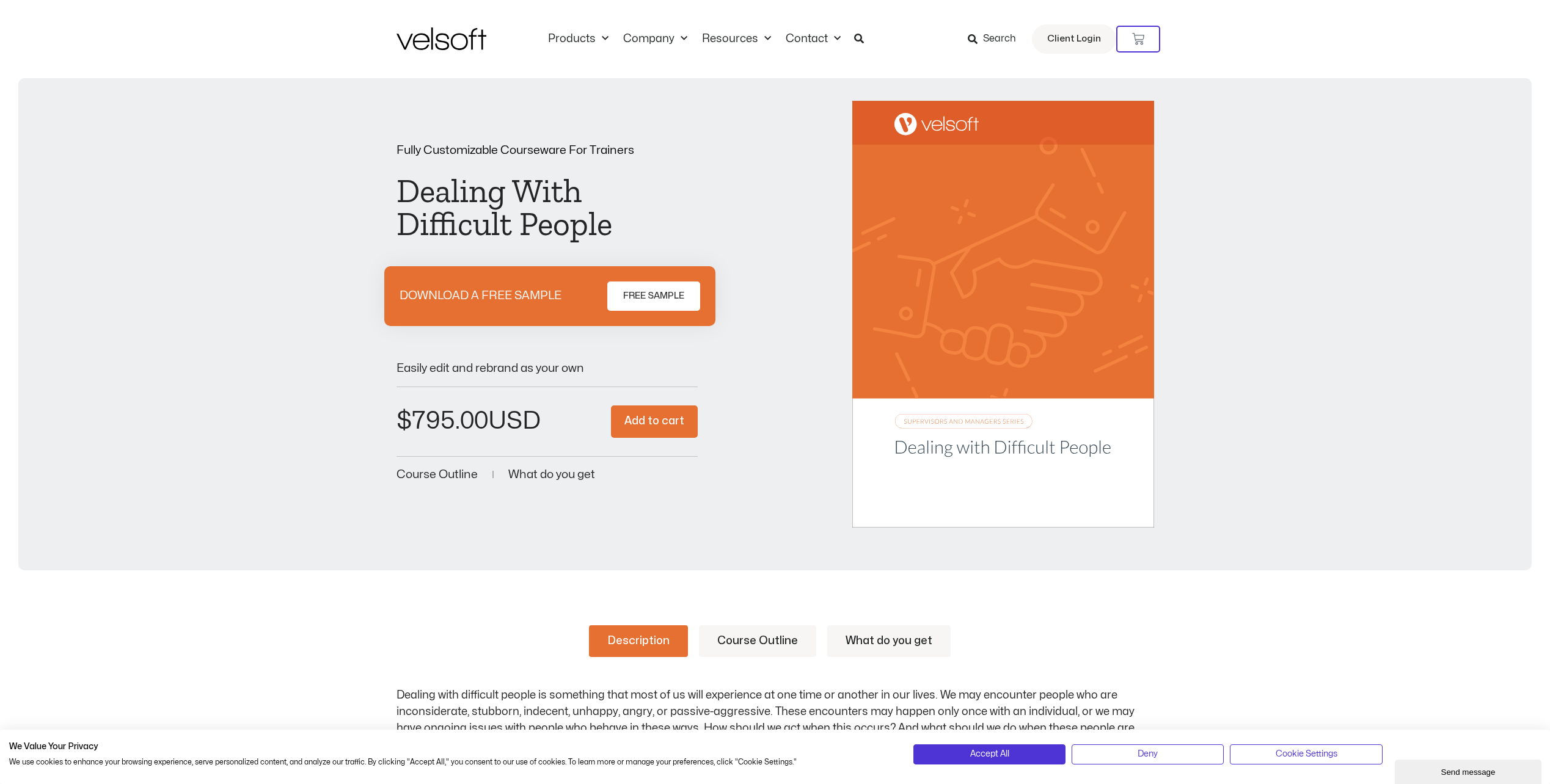
click at [666, 295] on span "FREE SAMPLE" at bounding box center [654, 296] width 61 height 15
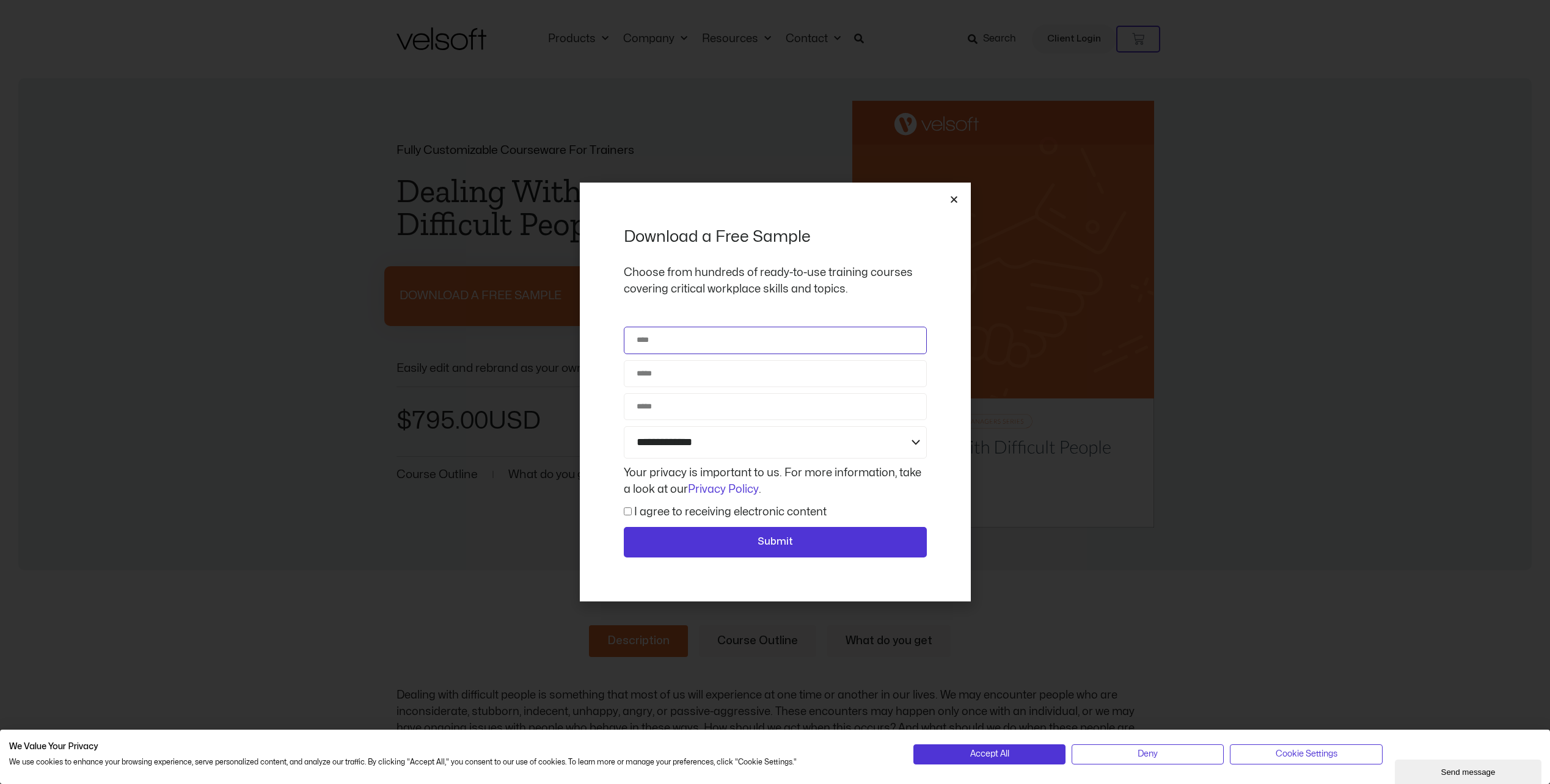
click at [664, 333] on input "Name" at bounding box center [775, 340] width 303 height 27
type input "********"
type input "**********"
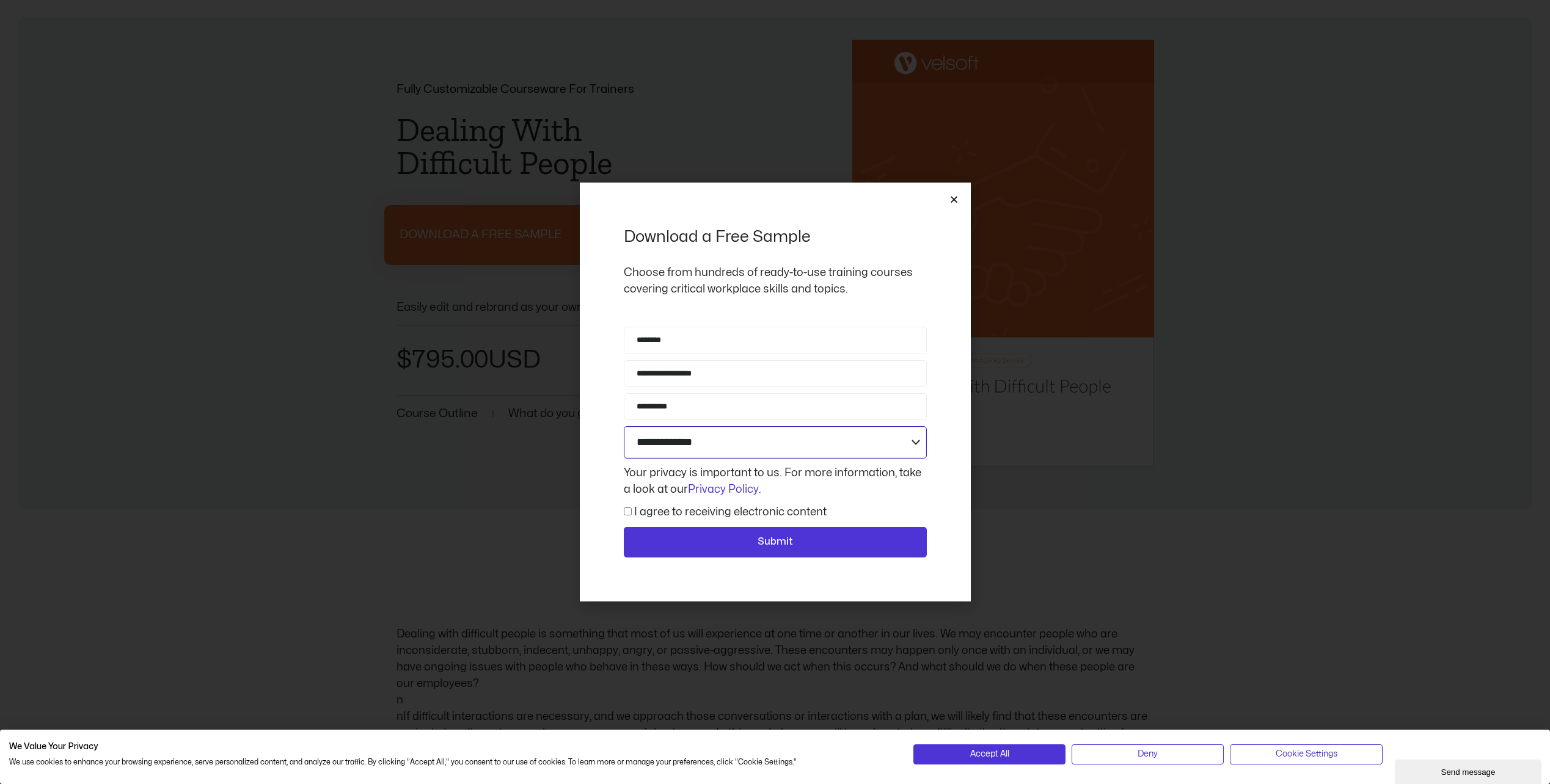
click at [678, 446] on select "**********" at bounding box center [775, 443] width 303 height 32
select select "**********"
click at [623, 427] on select "**********" at bounding box center [775, 443] width 303 height 32
click at [622, 508] on div "Consent I agree to receiving electronic content" at bounding box center [775, 512] width 309 height 16
click at [710, 551] on button "Submit" at bounding box center [775, 542] width 303 height 30
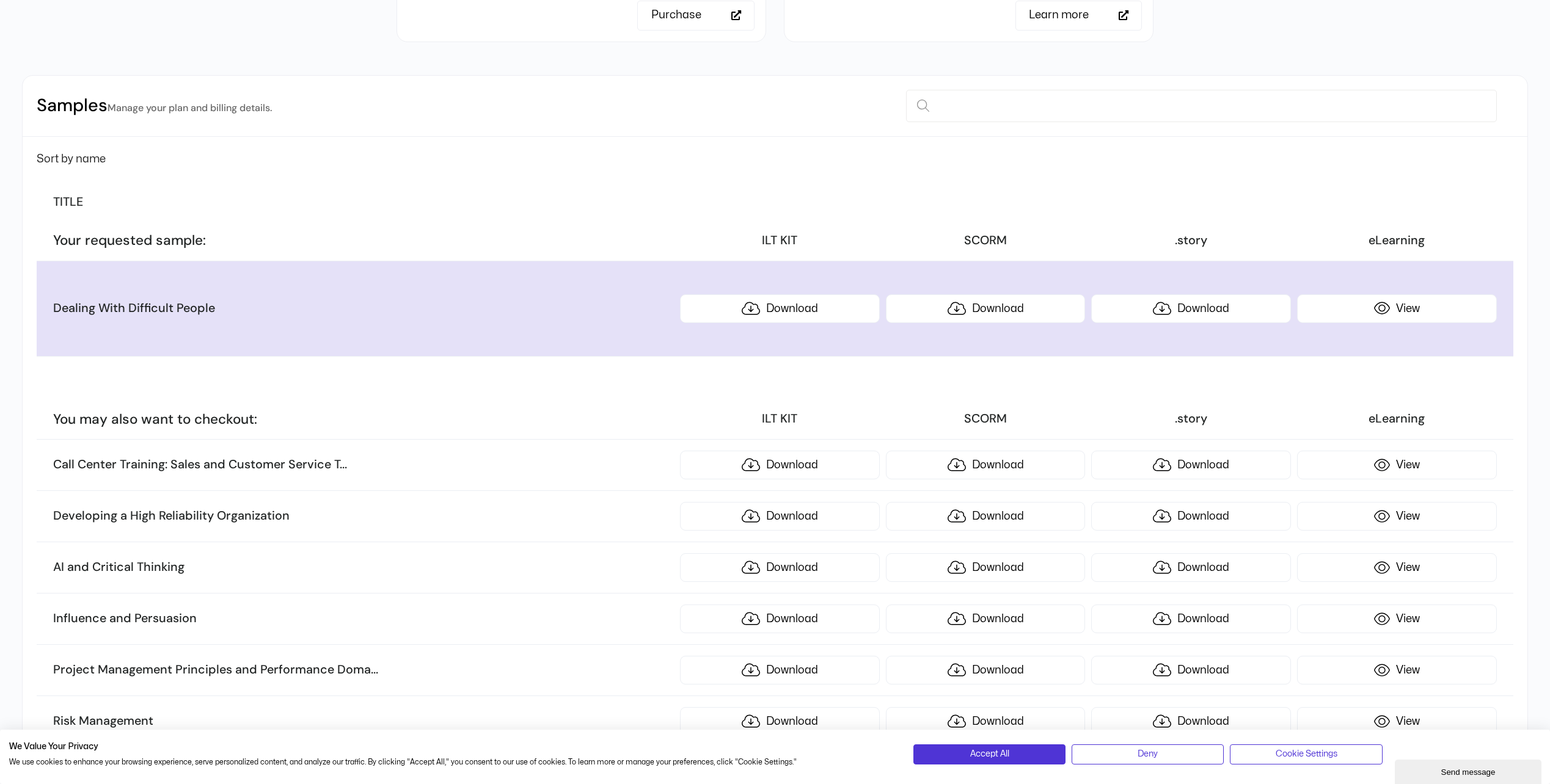
scroll to position [611, 0]
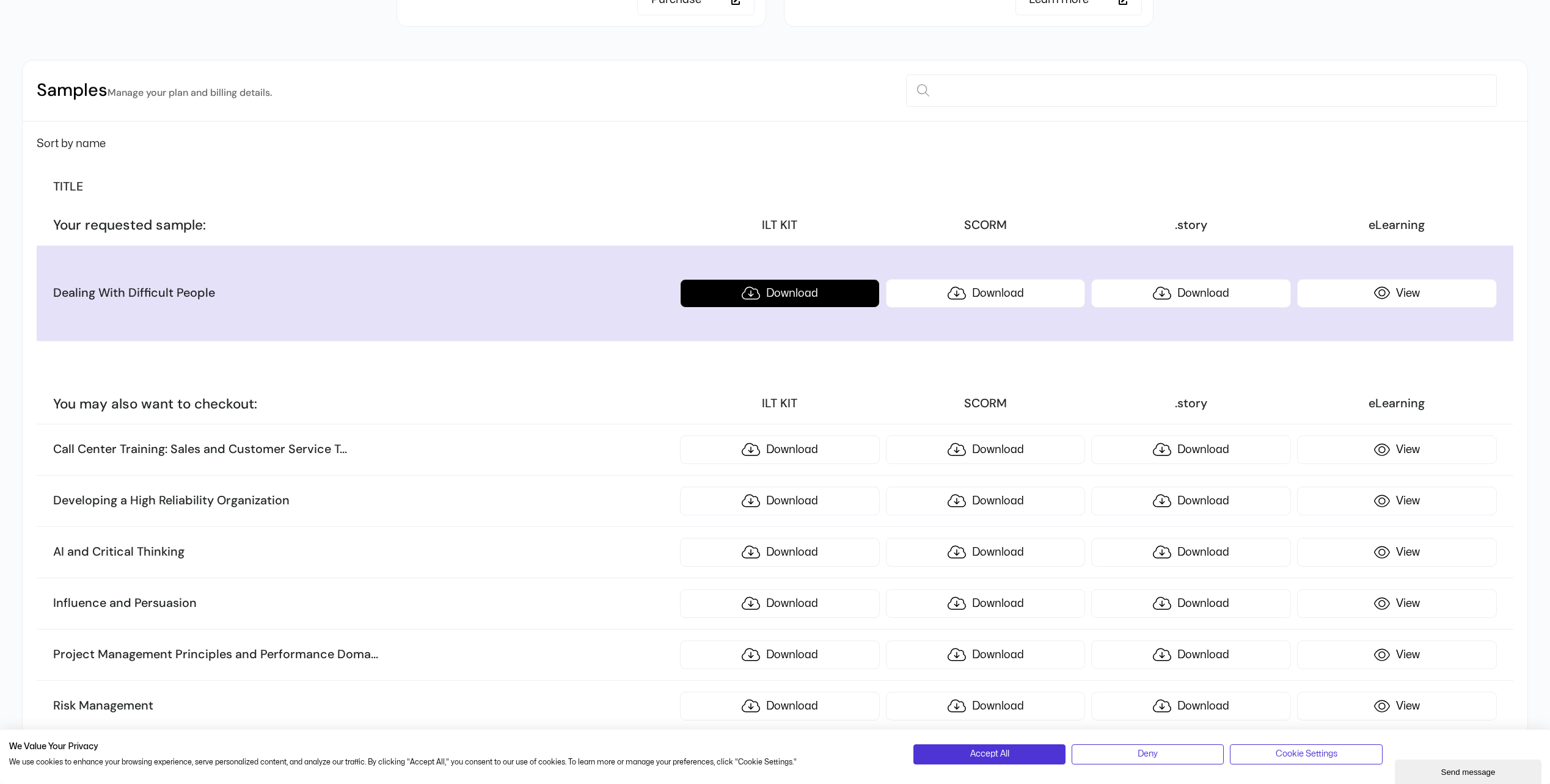
click at [760, 292] on link "Download" at bounding box center [779, 293] width 200 height 29
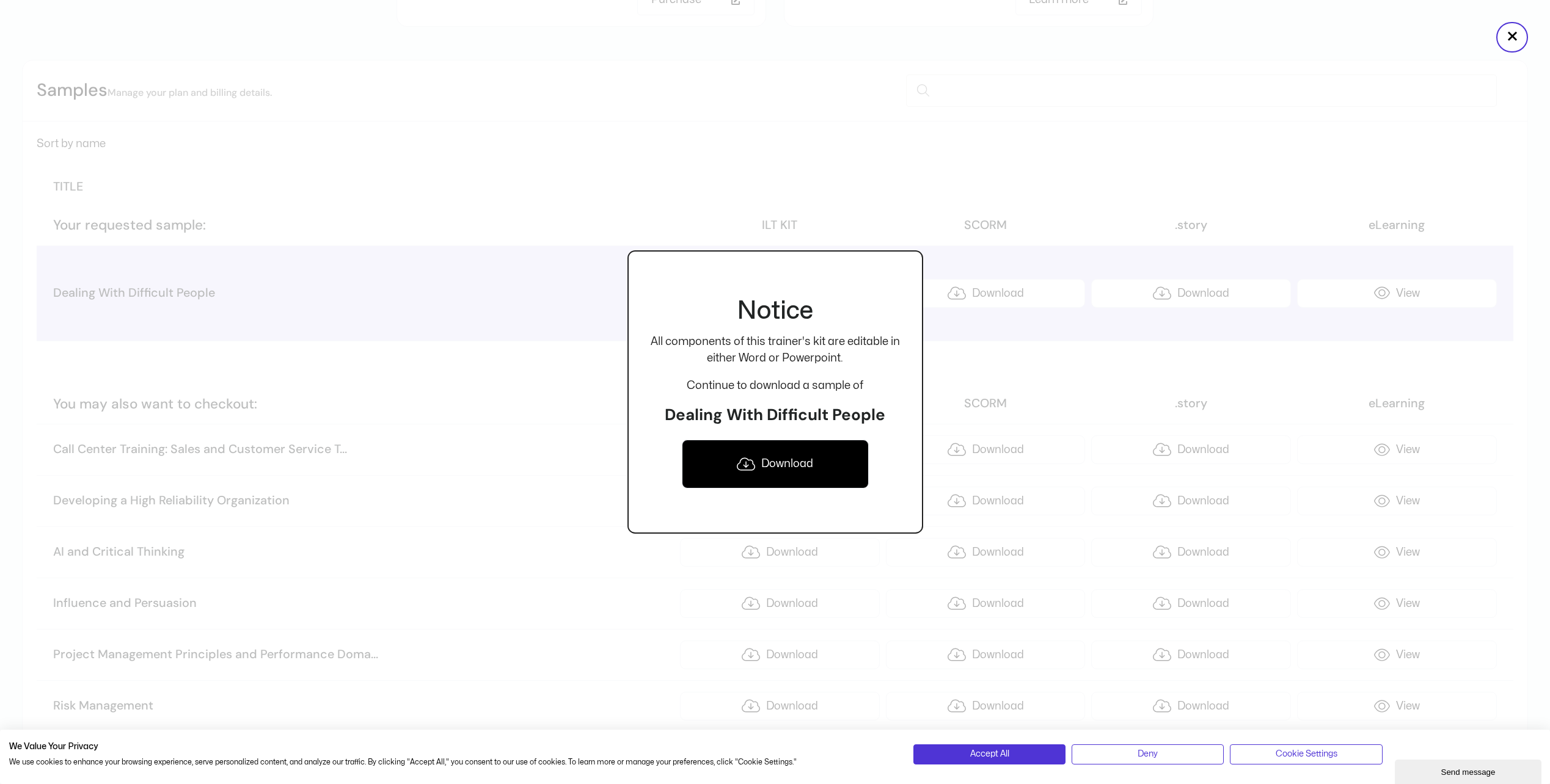
click at [836, 469] on link "Download" at bounding box center [775, 464] width 187 height 49
click at [561, 234] on div at bounding box center [775, 392] width 1550 height 784
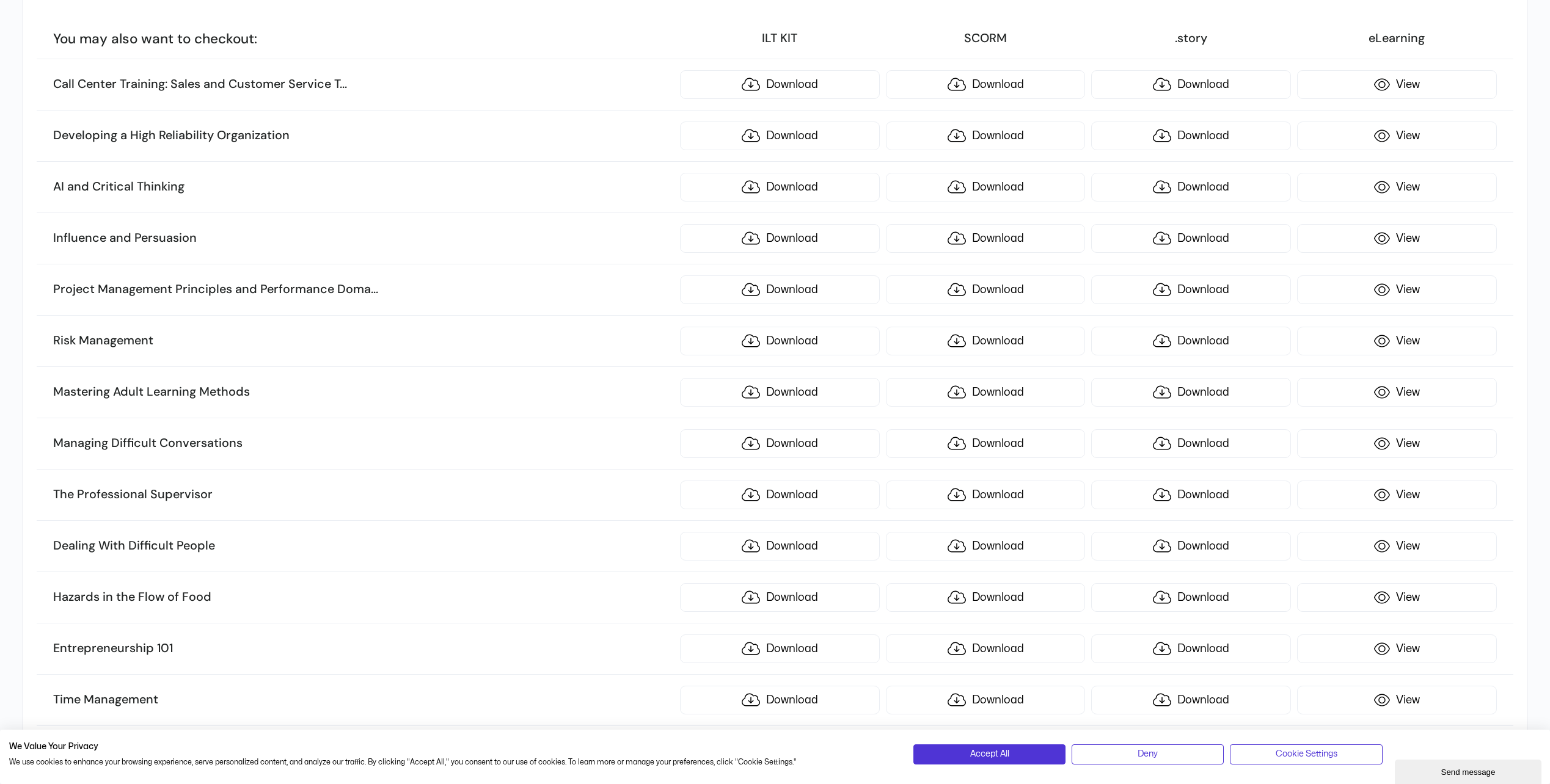
scroll to position [977, 0]
click at [789, 439] on link "Download" at bounding box center [779, 442] width 200 height 29
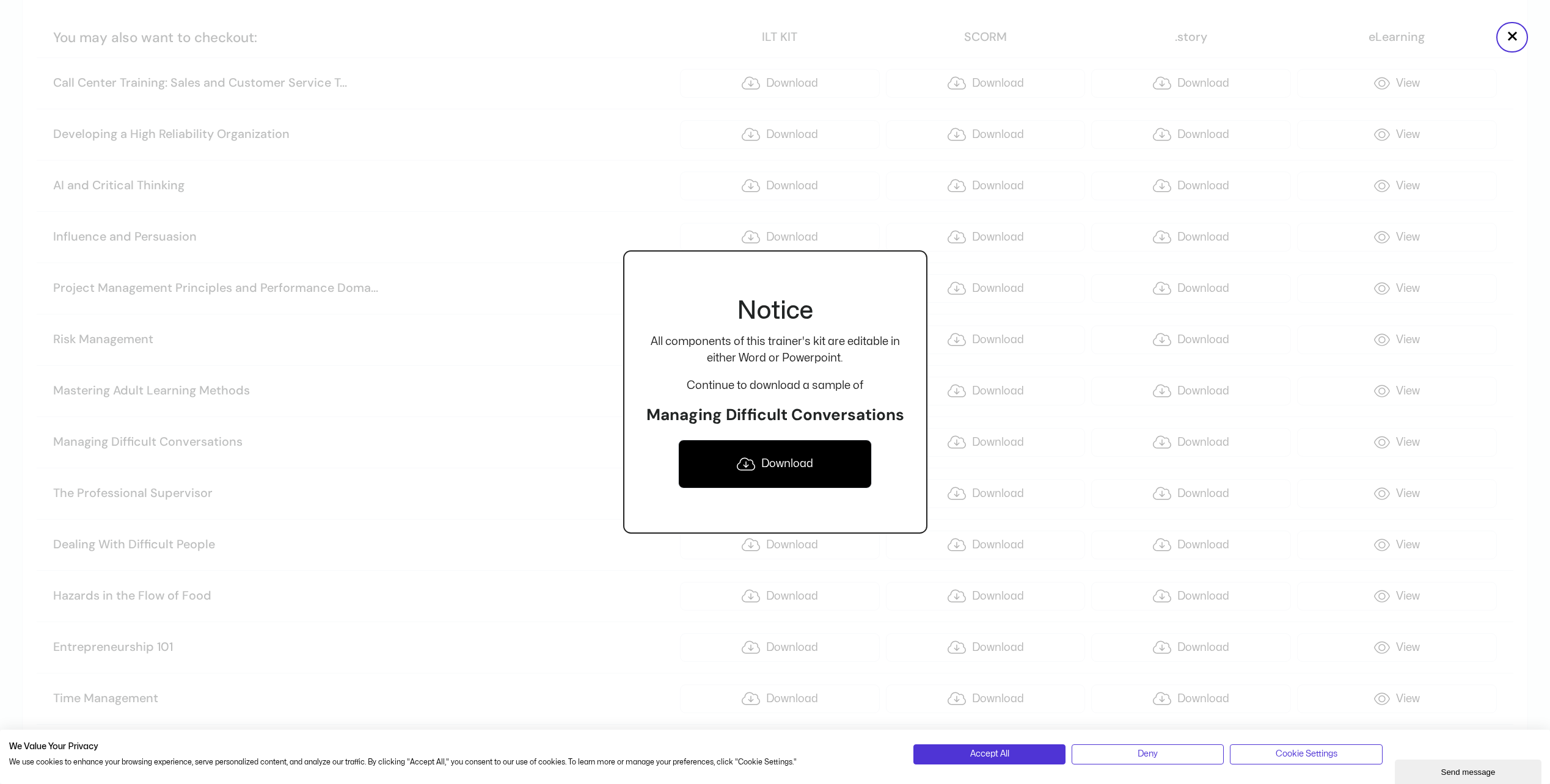
click at [794, 458] on link "Download" at bounding box center [775, 464] width 194 height 49
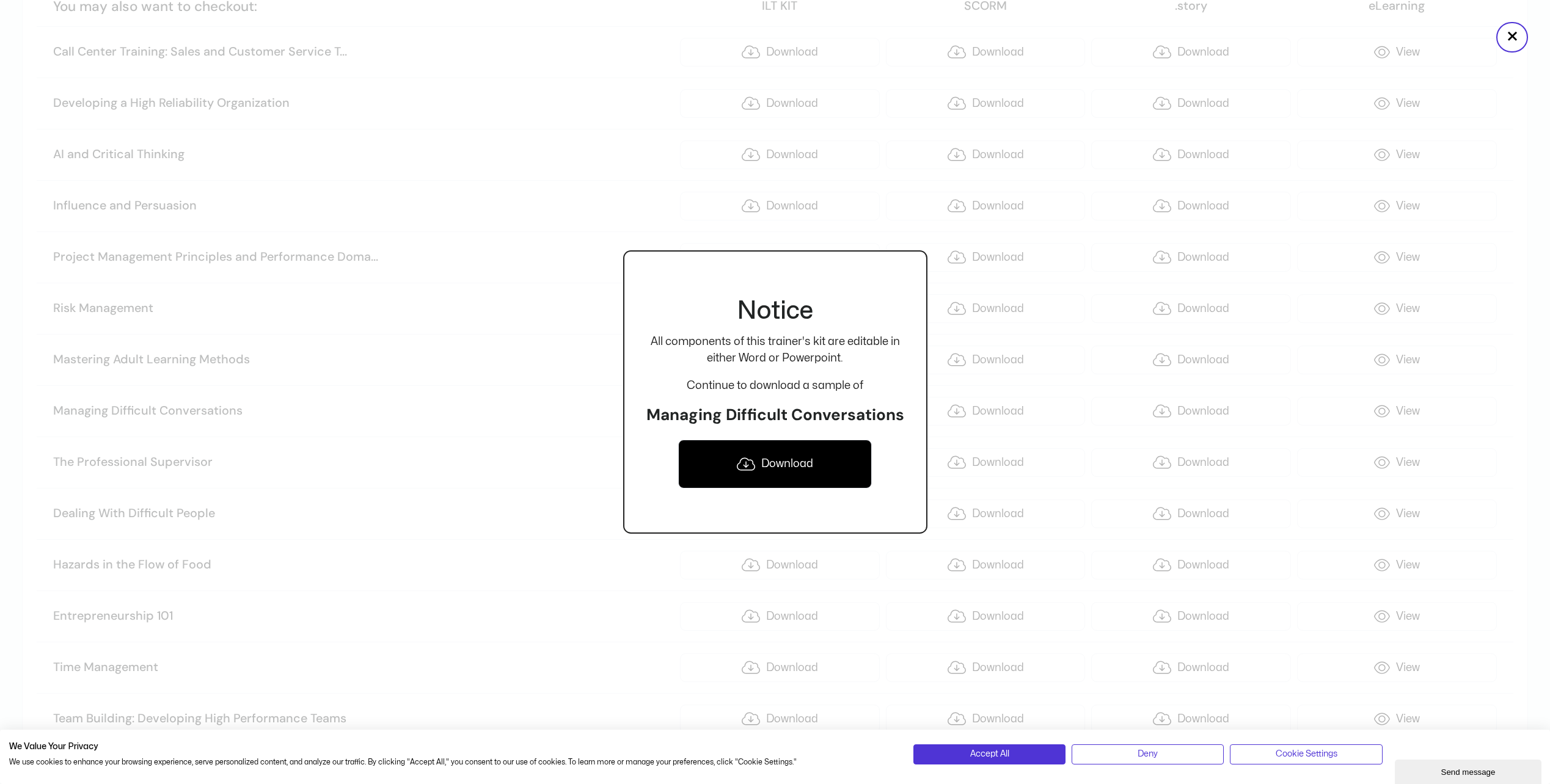
scroll to position [1039, 0]
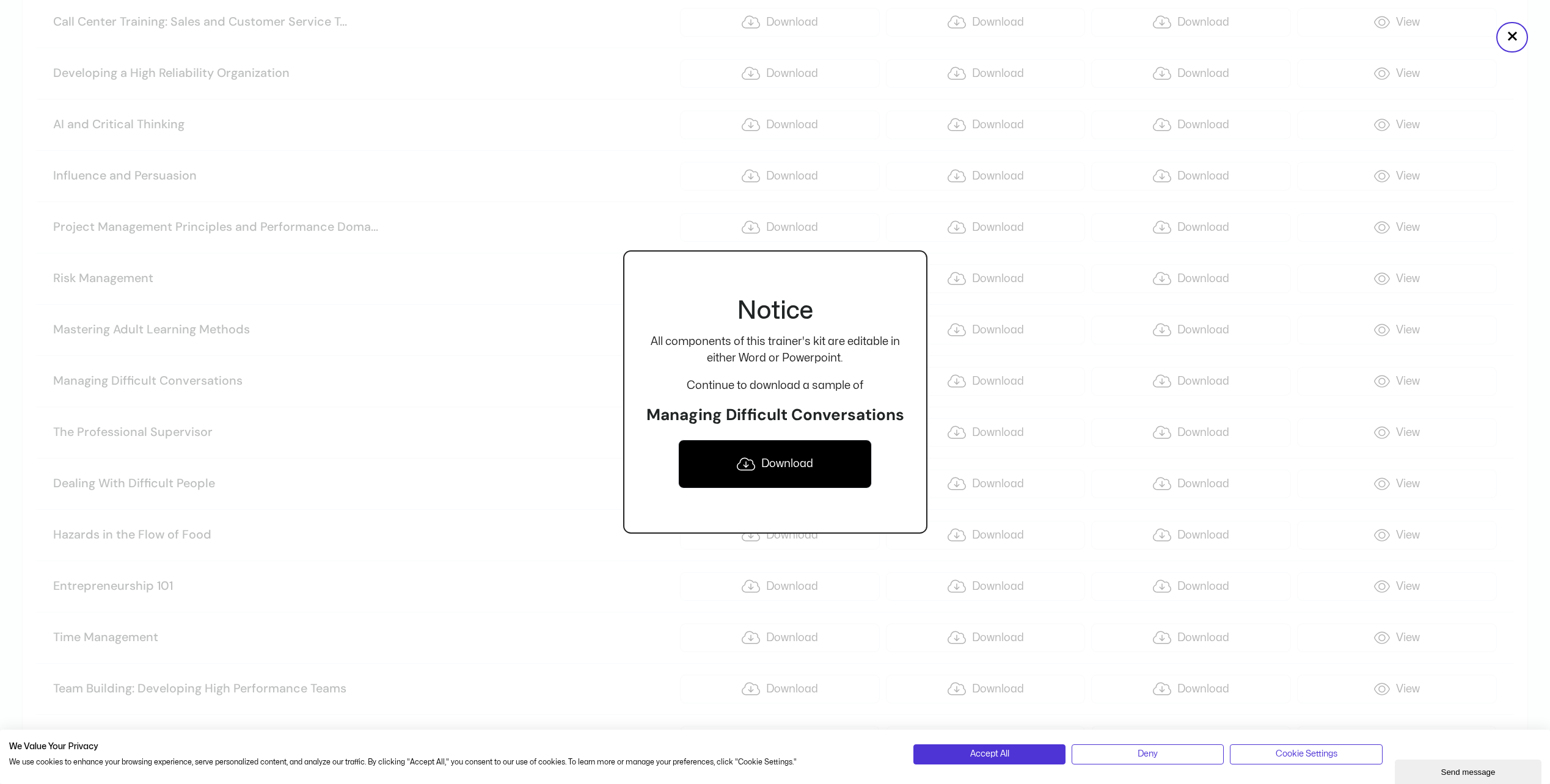
click at [559, 245] on div at bounding box center [775, 392] width 1550 height 784
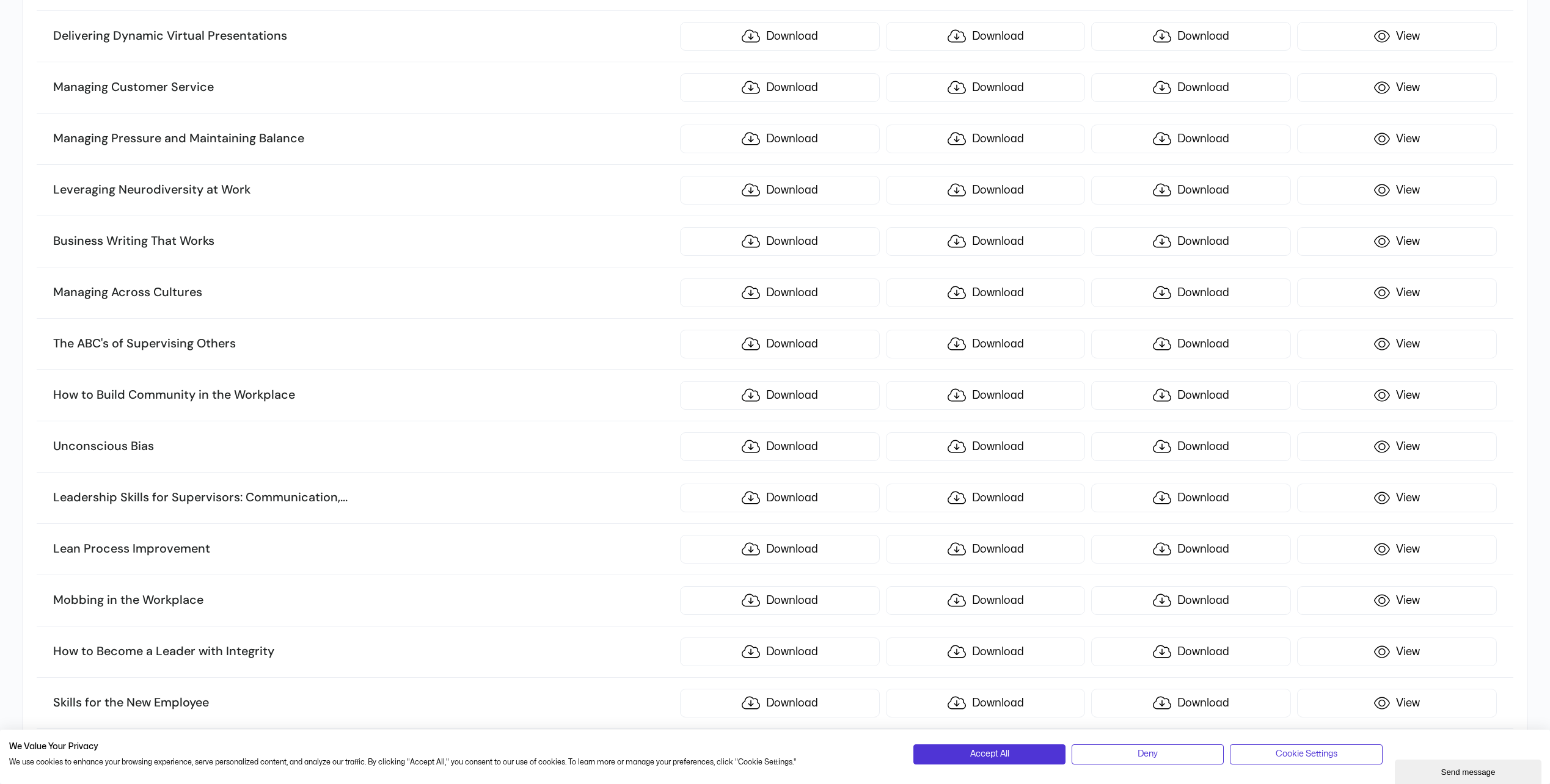
scroll to position [6290, 0]
